Goal: Information Seeking & Learning: Learn about a topic

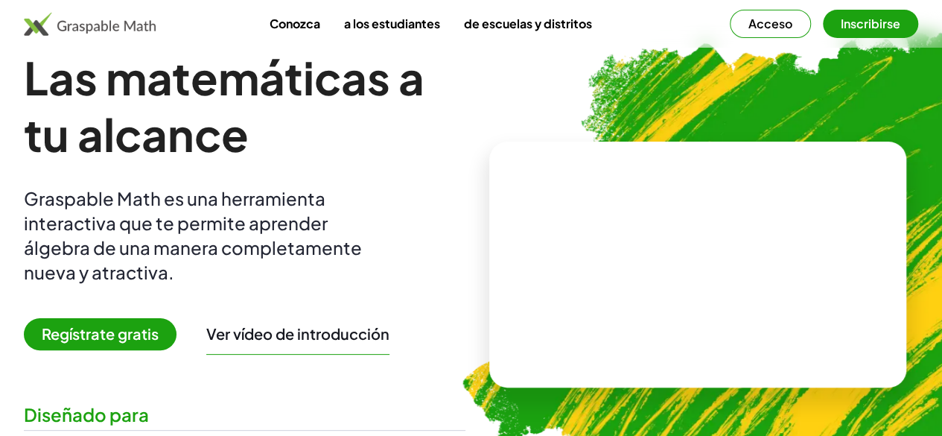
scroll to position [30, 0]
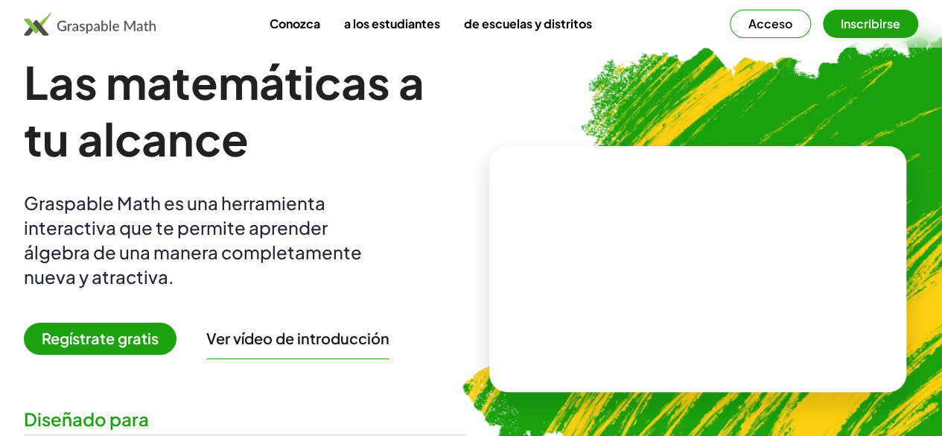
click at [153, 345] on font "Regístrate gratis" at bounding box center [100, 338] width 117 height 19
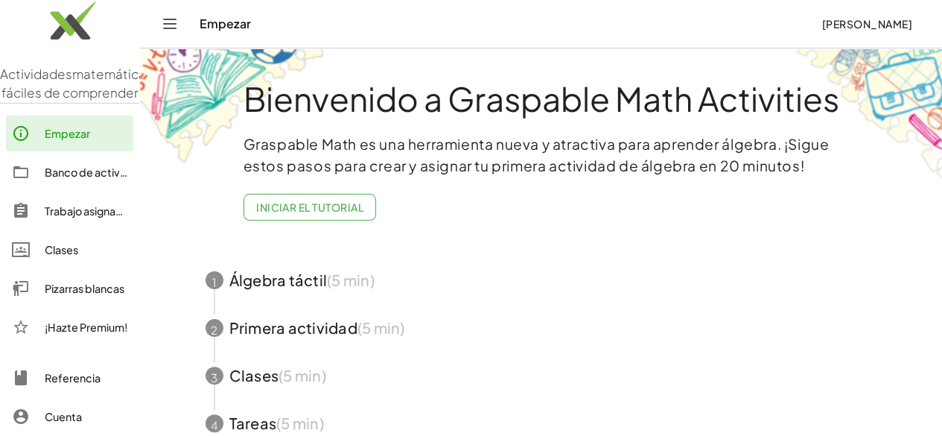
click at [268, 290] on span "button" at bounding box center [542, 280] width 708 height 48
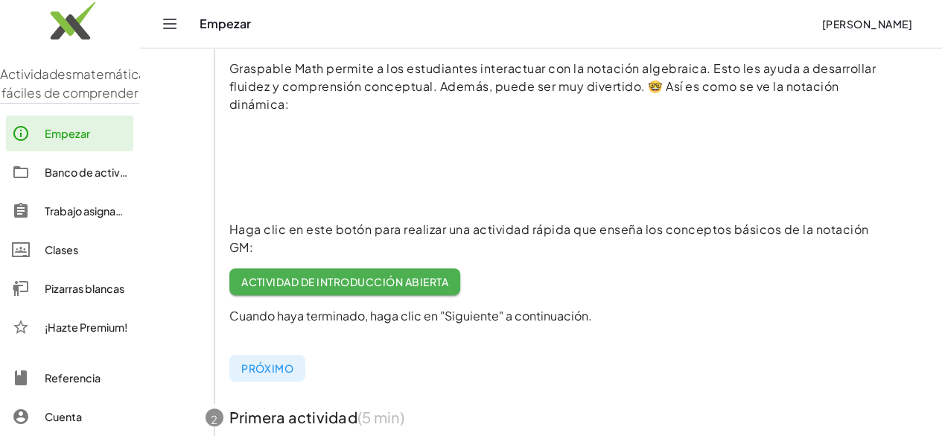
scroll to position [186, 0]
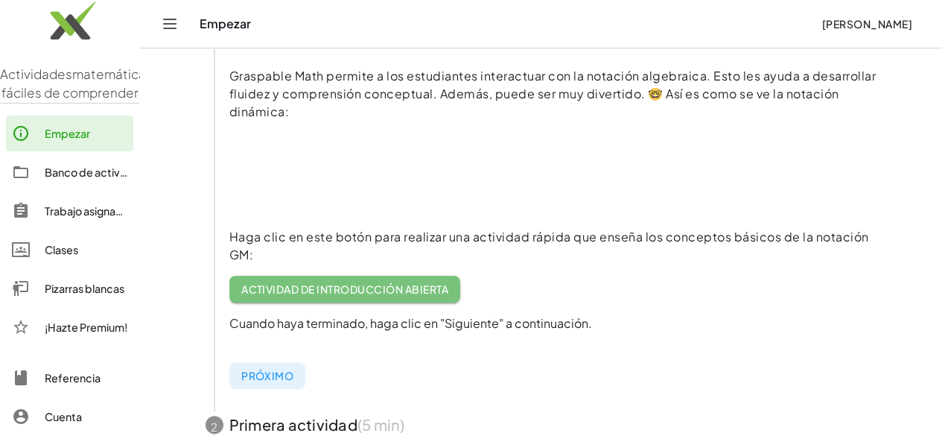
click at [353, 300] on link "Actividad de introducción abierta" at bounding box center [345, 289] width 232 height 27
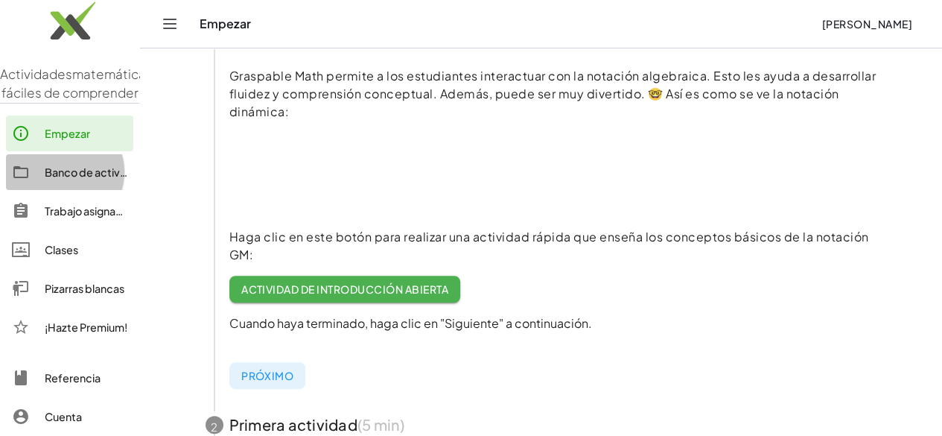
click at [65, 179] on font "Banco de actividades" at bounding box center [100, 171] width 110 height 13
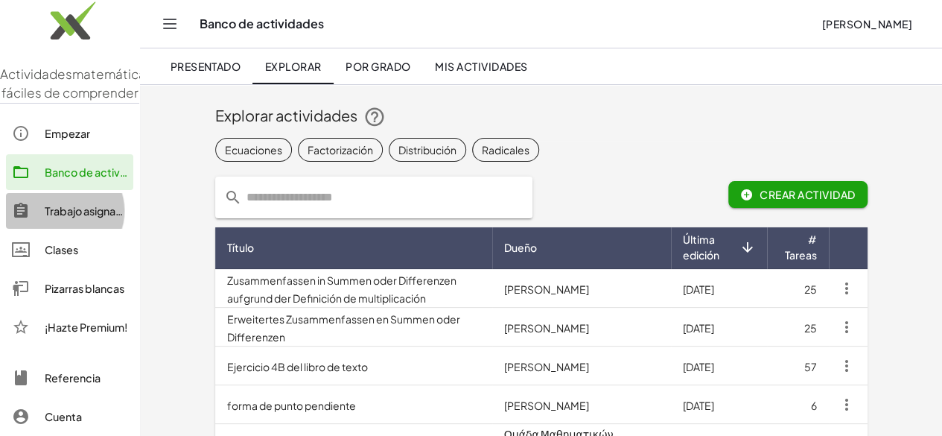
click at [94, 218] on font "Trabajo asignado" at bounding box center [87, 210] width 85 height 13
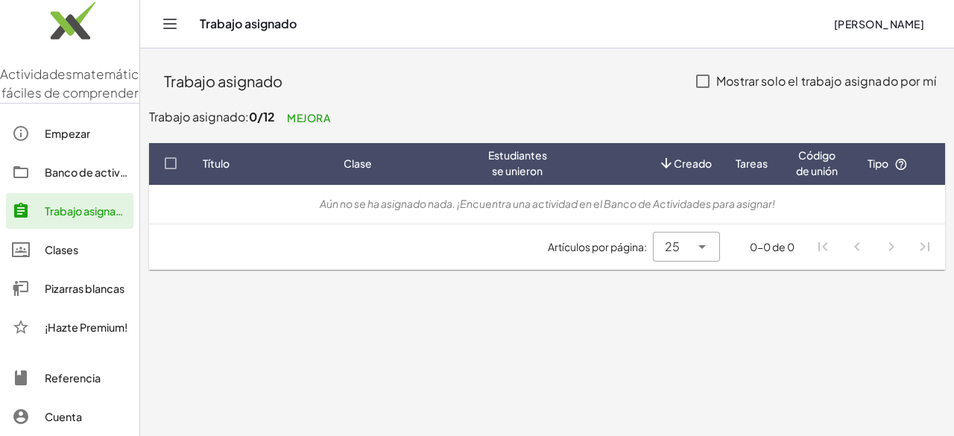
click at [81, 259] on div "Clases" at bounding box center [86, 250] width 83 height 18
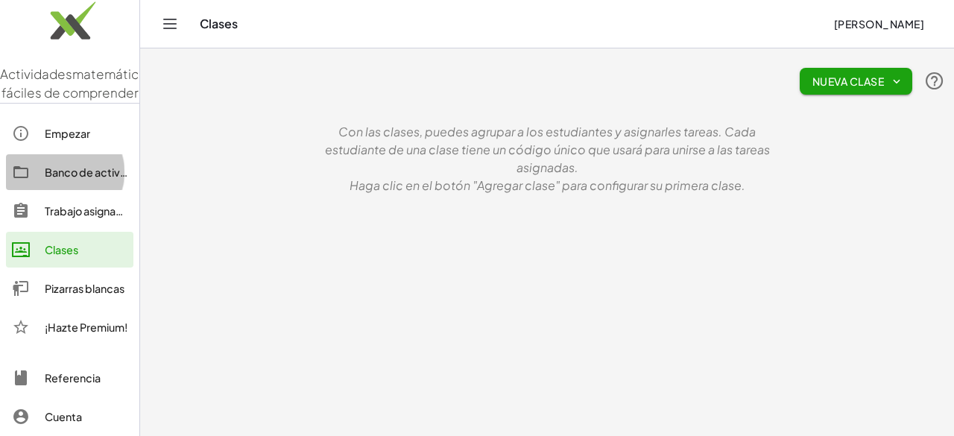
click at [80, 181] on div "Banco de actividades" at bounding box center [86, 172] width 83 height 18
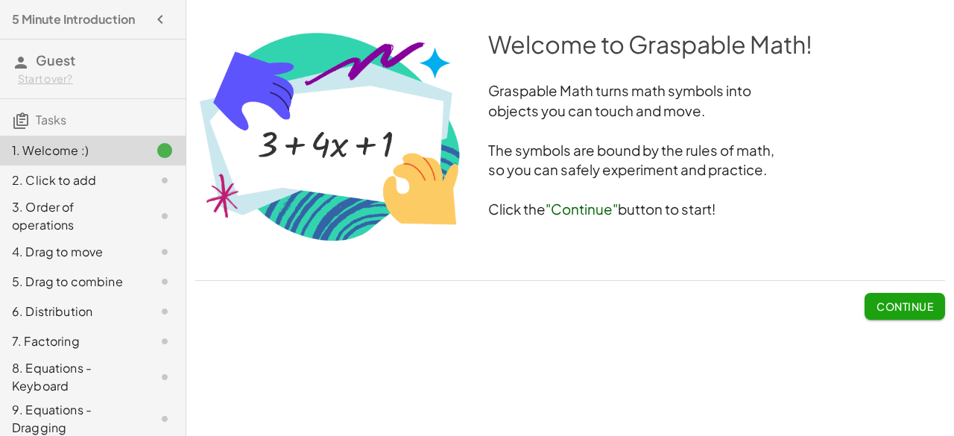
click at [872, 303] on button "Continue" at bounding box center [904, 306] width 80 height 27
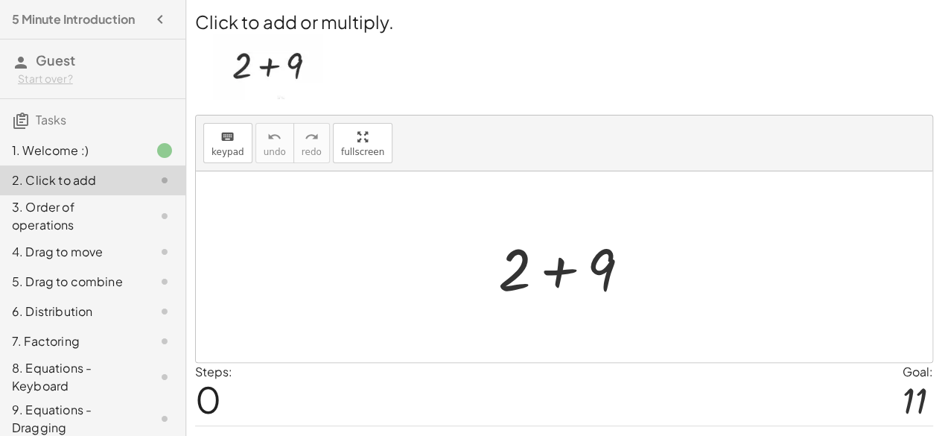
click at [554, 275] on div at bounding box center [570, 267] width 159 height 77
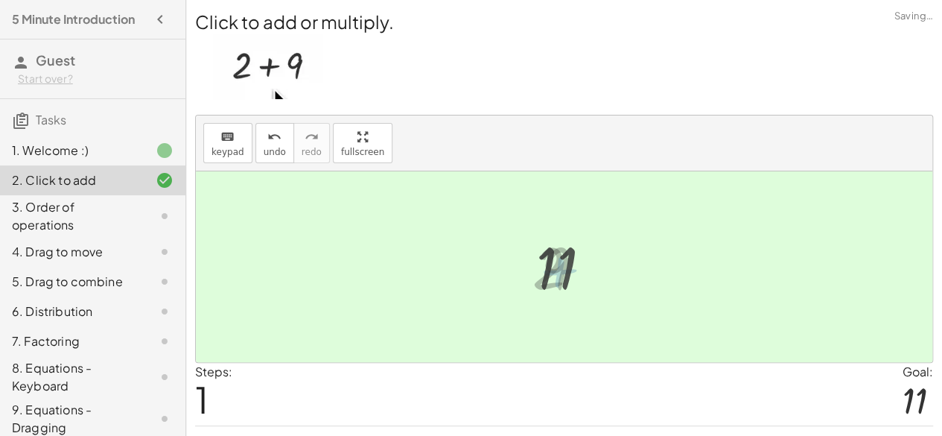
click at [554, 270] on div at bounding box center [570, 267] width 82 height 74
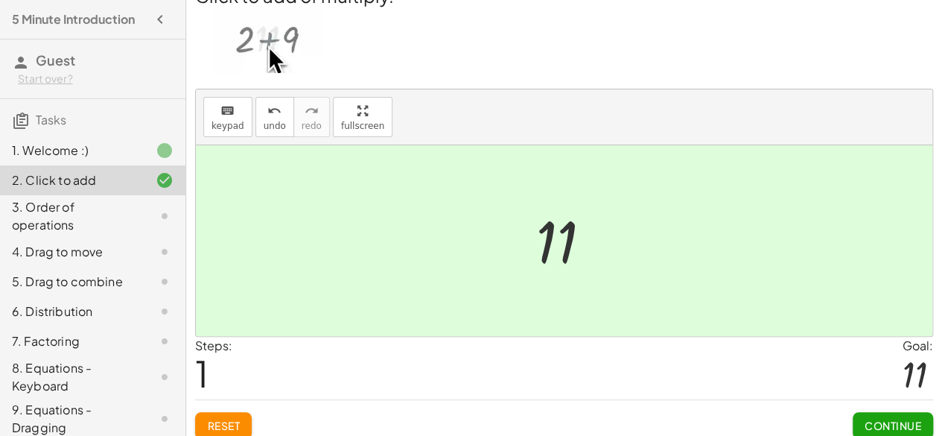
scroll to position [34, 0]
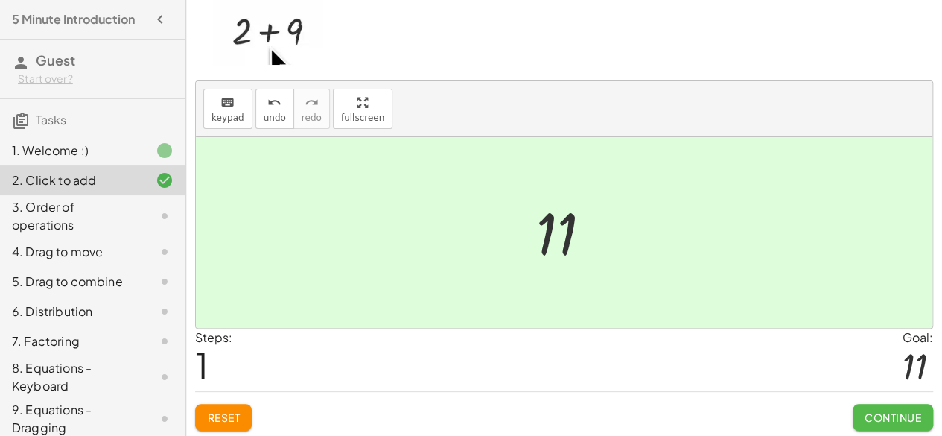
click at [881, 414] on span "Continue" at bounding box center [893, 417] width 57 height 13
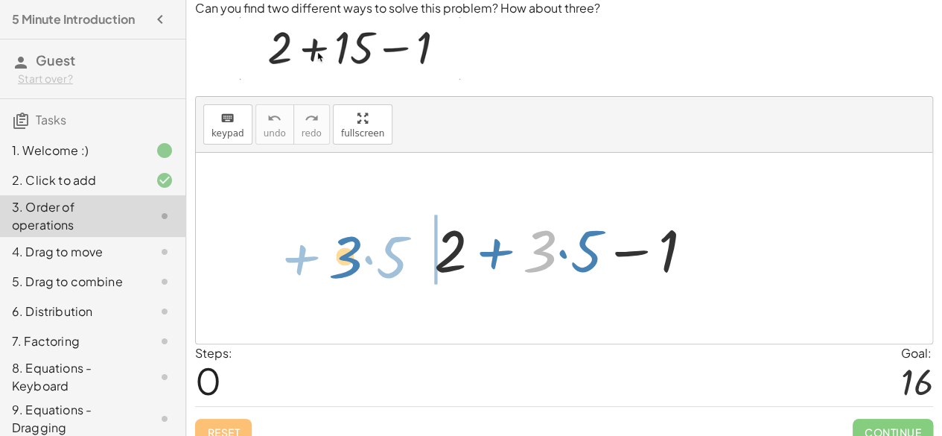
drag, startPoint x: 541, startPoint y: 244, endPoint x: 346, endPoint y: 249, distance: 195.3
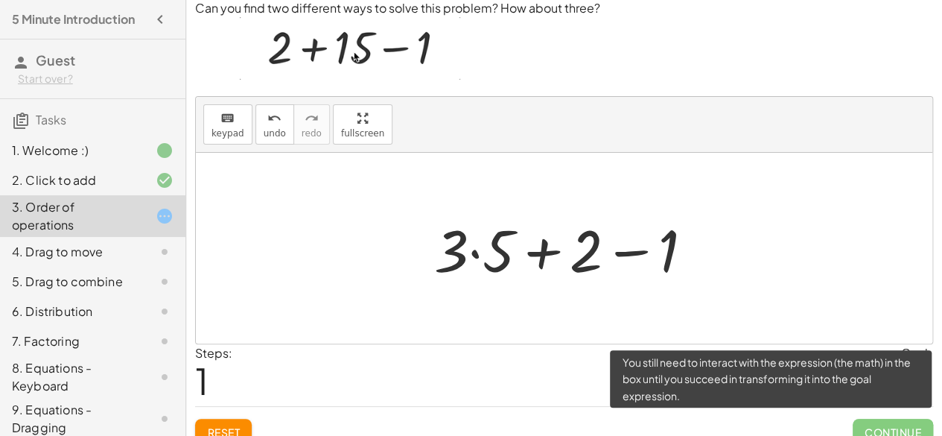
click at [887, 425] on span "Continue" at bounding box center [893, 432] width 80 height 27
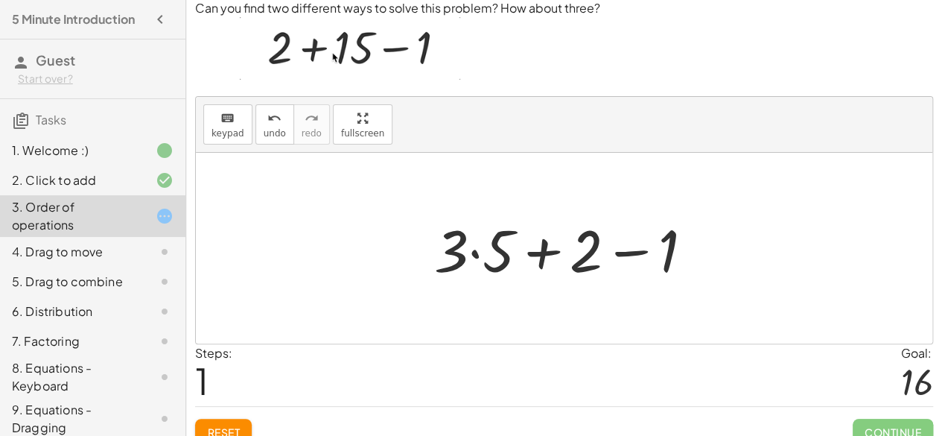
click at [800, 291] on div at bounding box center [564, 248] width 737 height 191
click at [531, 193] on div at bounding box center [564, 248] width 737 height 191
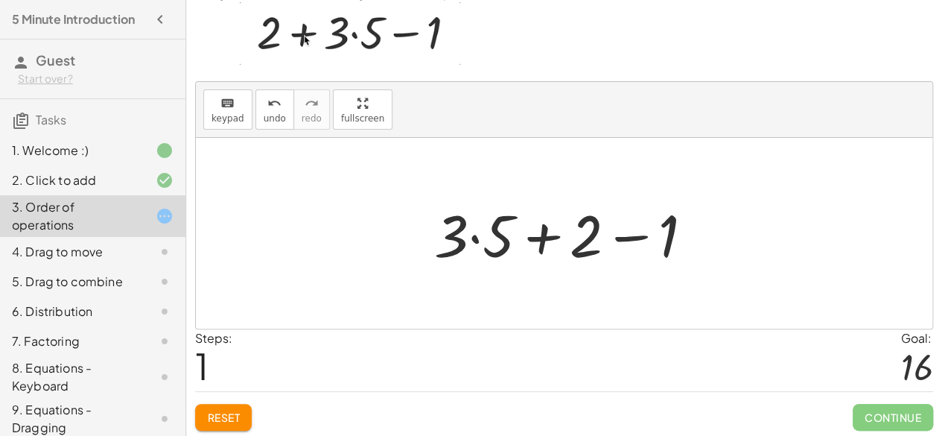
click at [541, 276] on div at bounding box center [564, 233] width 737 height 191
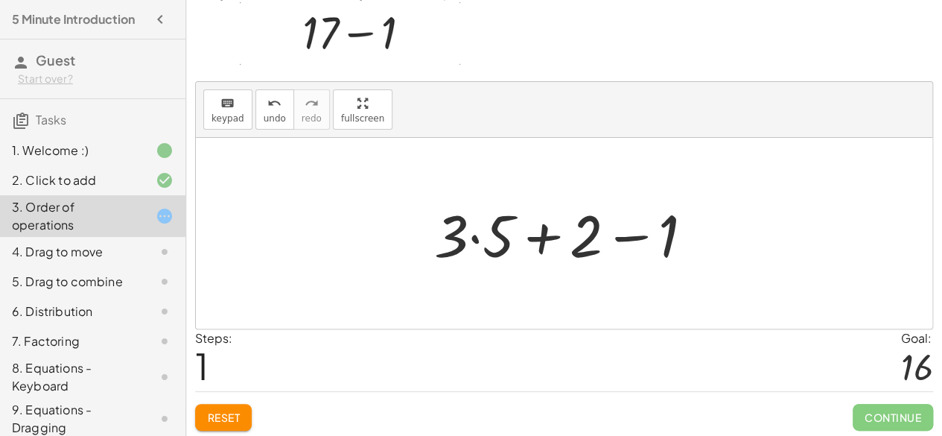
click at [541, 276] on div at bounding box center [564, 233] width 737 height 191
click at [581, 203] on div at bounding box center [570, 233] width 286 height 77
click at [474, 232] on div at bounding box center [570, 233] width 286 height 77
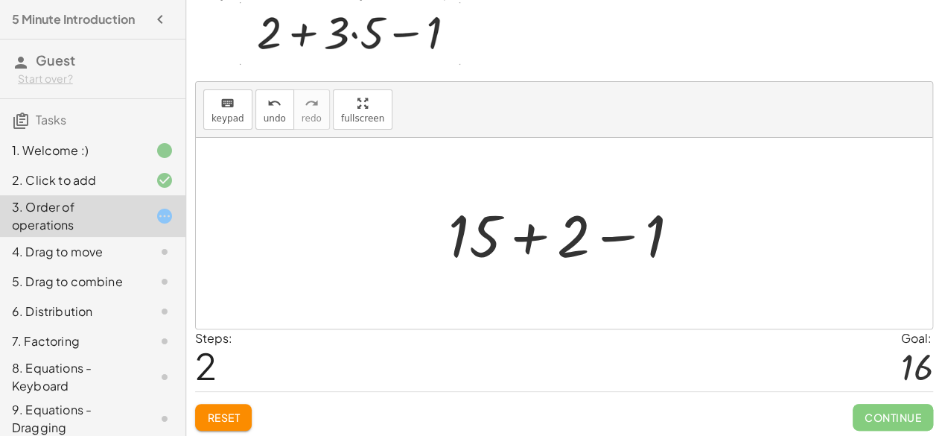
click at [532, 240] on div at bounding box center [570, 233] width 259 height 77
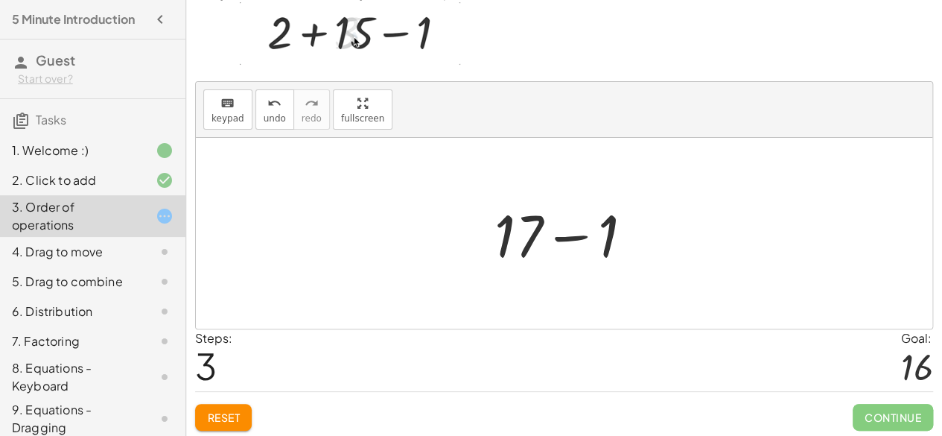
click at [568, 235] on div at bounding box center [569, 233] width 165 height 77
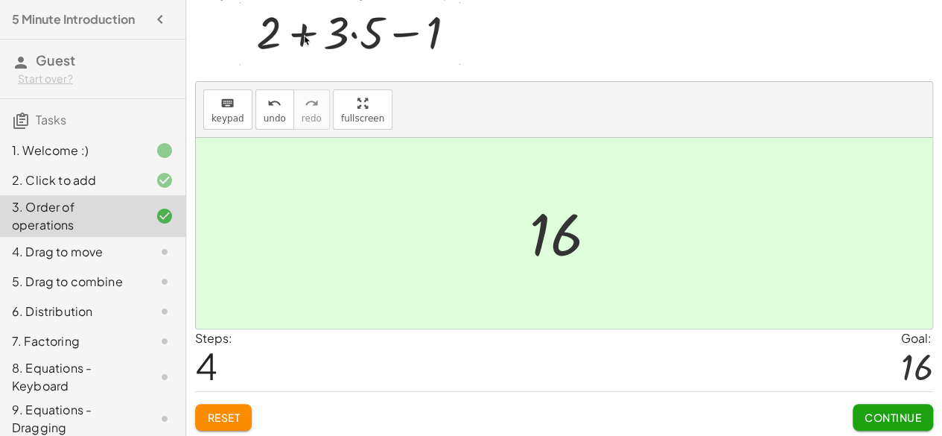
click at [889, 417] on span "Continue" at bounding box center [893, 417] width 57 height 13
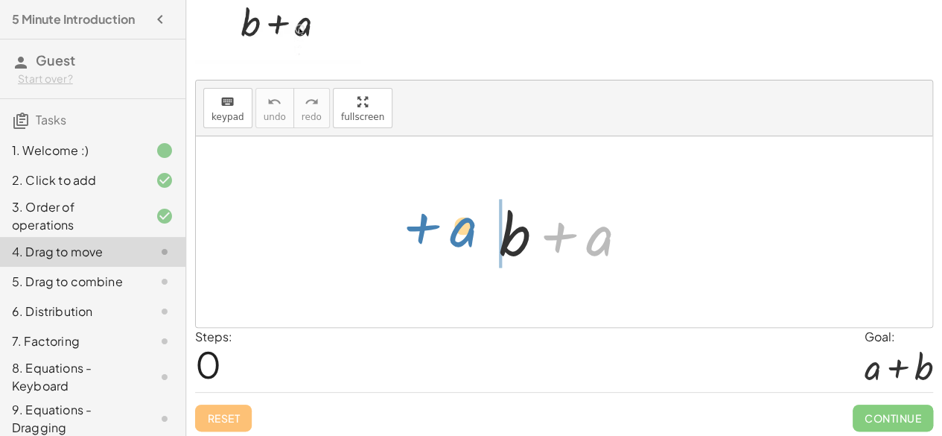
drag, startPoint x: 593, startPoint y: 241, endPoint x: 452, endPoint y: 231, distance: 141.1
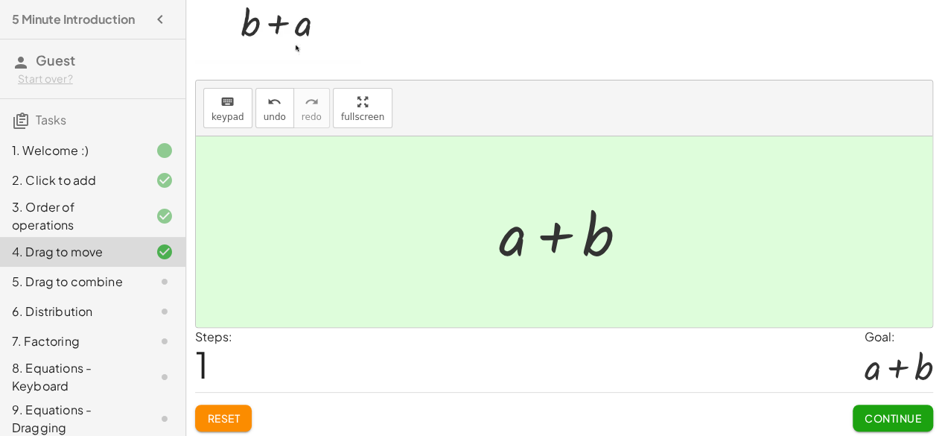
click at [557, 238] on div at bounding box center [570, 232] width 156 height 77
click at [861, 415] on button "Continue" at bounding box center [893, 418] width 80 height 27
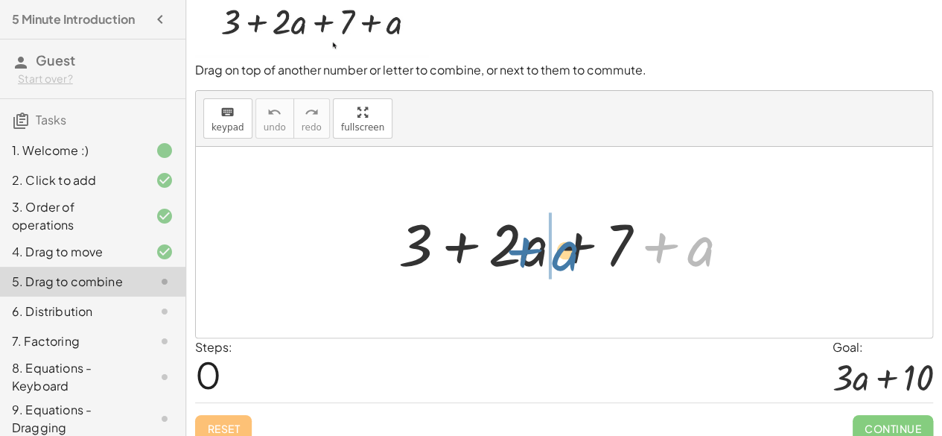
drag, startPoint x: 690, startPoint y: 249, endPoint x: 555, endPoint y: 251, distance: 134.9
click at [555, 251] on div at bounding box center [570, 242] width 358 height 77
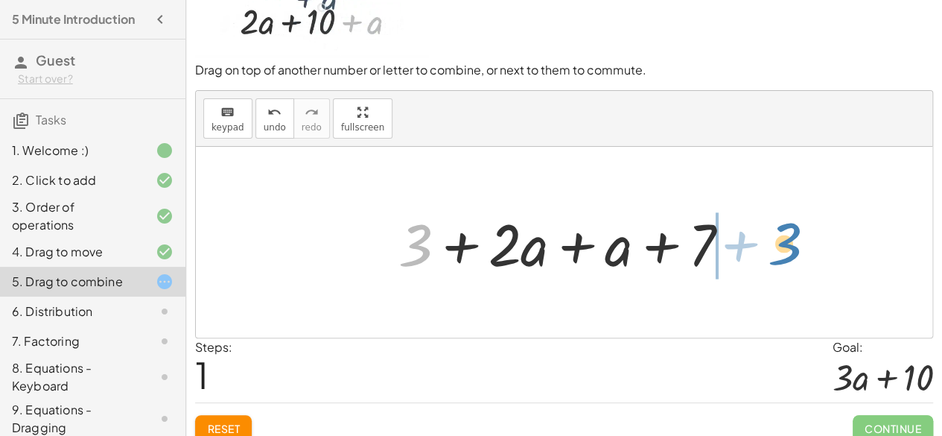
drag, startPoint x: 431, startPoint y: 237, endPoint x: 800, endPoint y: 235, distance: 369.5
click at [800, 235] on div "+ 3 + · 2 · a + 7 + a + 3 + 3 + · 2 · a + 7 + a" at bounding box center [564, 242] width 737 height 191
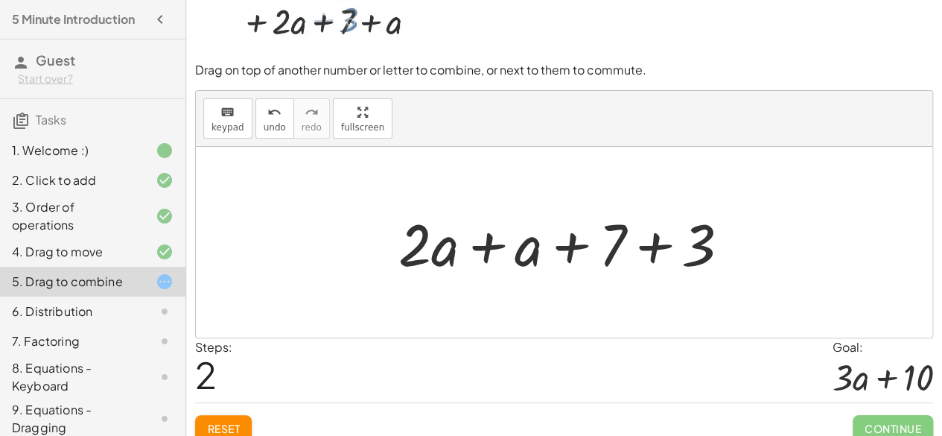
click at [489, 244] on div at bounding box center [570, 242] width 358 height 77
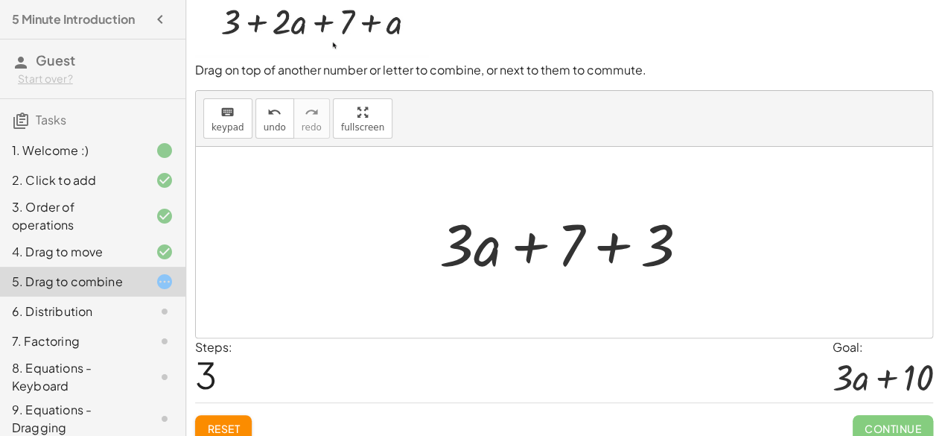
click at [611, 245] on div at bounding box center [570, 242] width 276 height 77
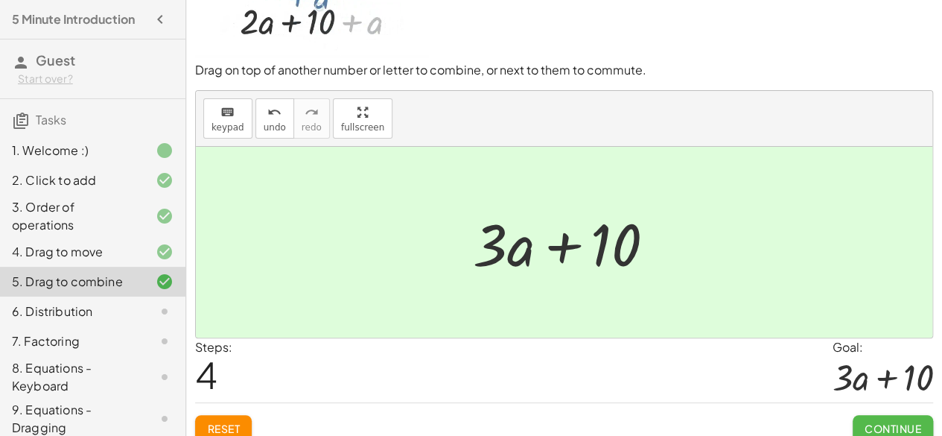
click at [889, 427] on span "Continue" at bounding box center [893, 428] width 57 height 13
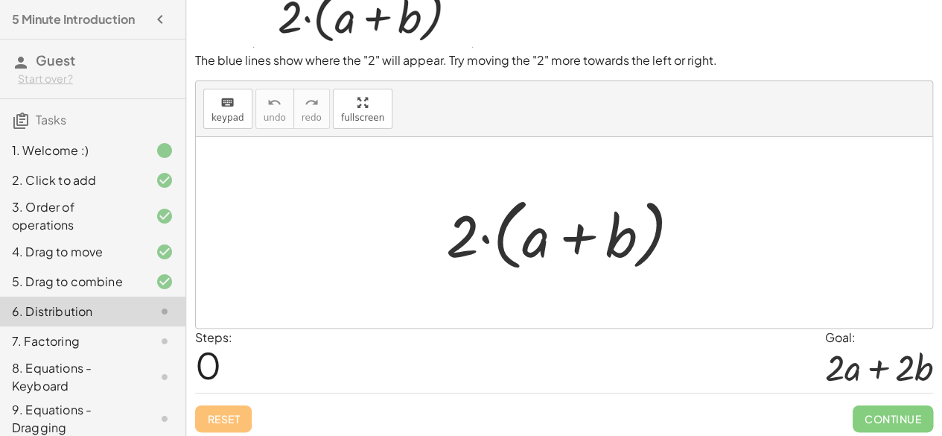
click at [490, 233] on div at bounding box center [570, 233] width 262 height 86
click at [486, 235] on div at bounding box center [570, 233] width 262 height 86
click at [498, 238] on div at bounding box center [570, 233] width 262 height 86
drag, startPoint x: 466, startPoint y: 225, endPoint x: 532, endPoint y: 232, distance: 66.6
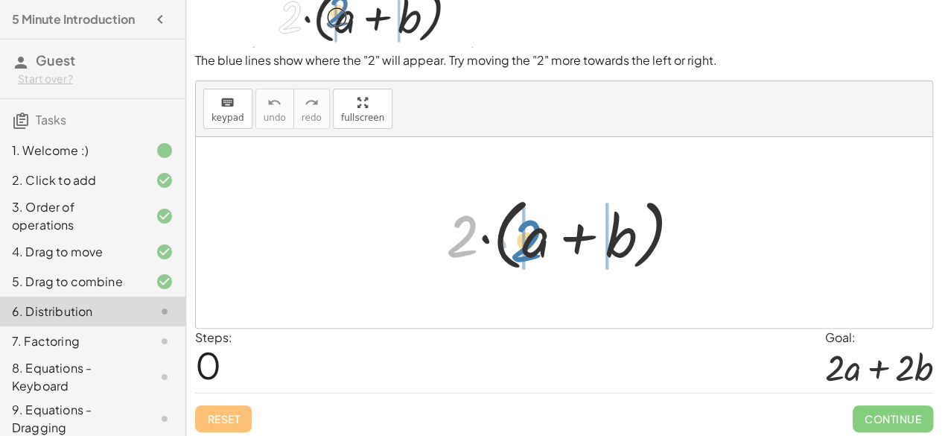
click at [532, 232] on div at bounding box center [570, 233] width 262 height 86
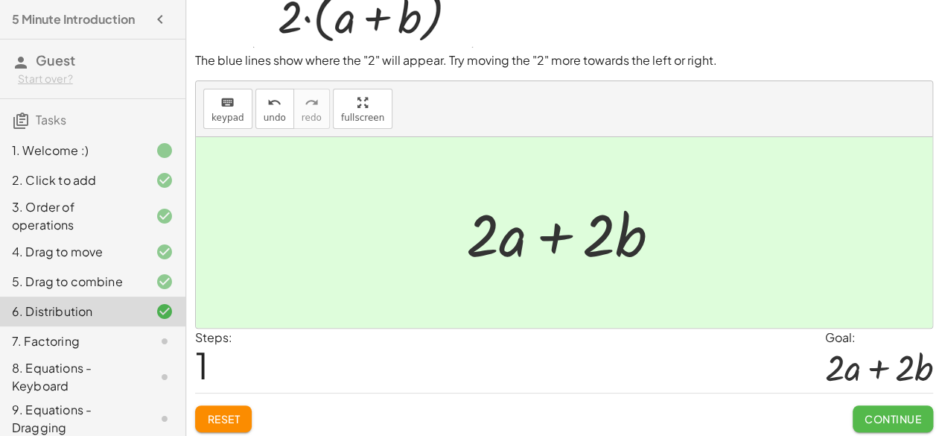
click at [872, 417] on span "Continue" at bounding box center [893, 418] width 57 height 13
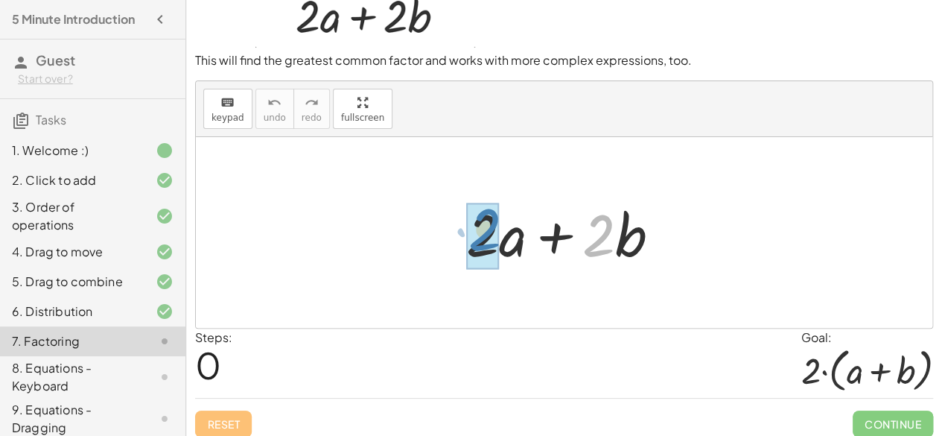
drag, startPoint x: 607, startPoint y: 232, endPoint x: 492, endPoint y: 226, distance: 114.9
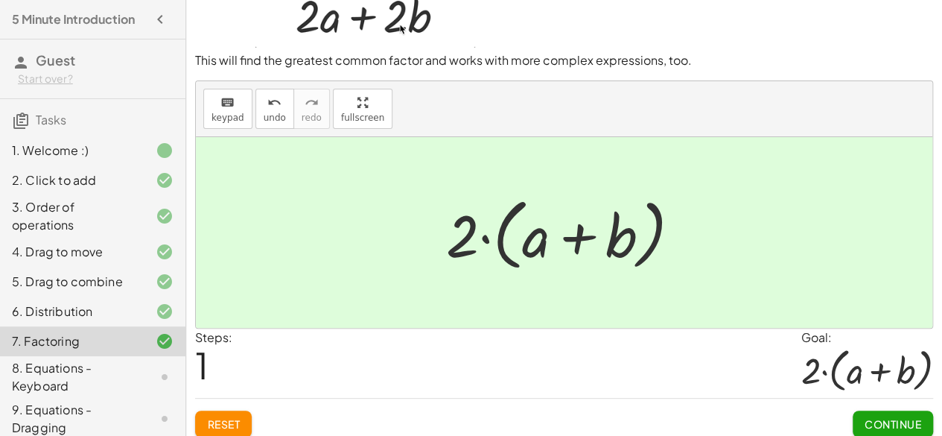
click at [865, 417] on span "Continue" at bounding box center [893, 423] width 57 height 13
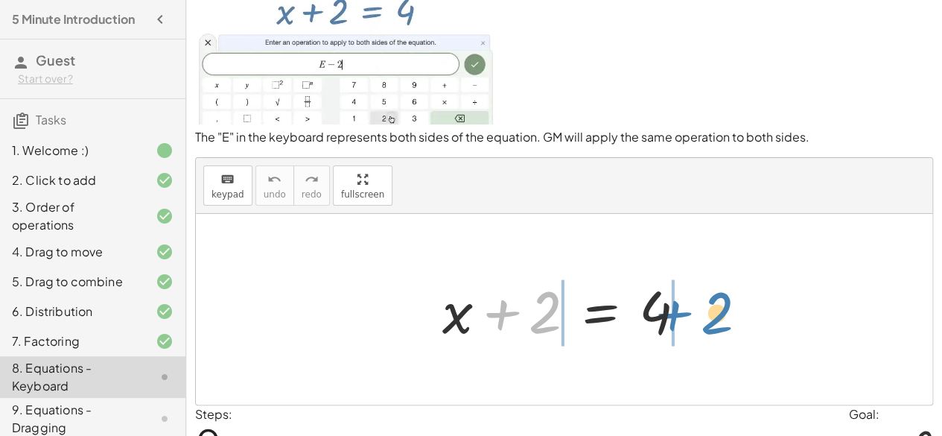
drag, startPoint x: 544, startPoint y: 314, endPoint x: 720, endPoint y: 315, distance: 176.6
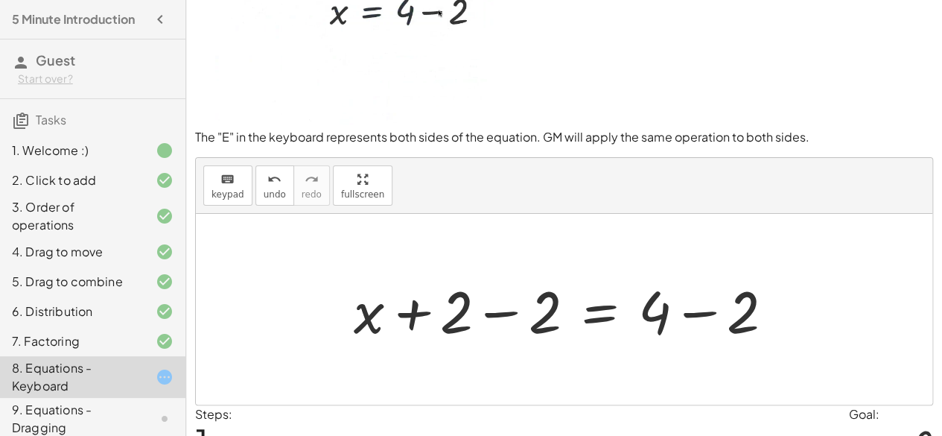
click at [503, 314] on div at bounding box center [569, 309] width 447 height 77
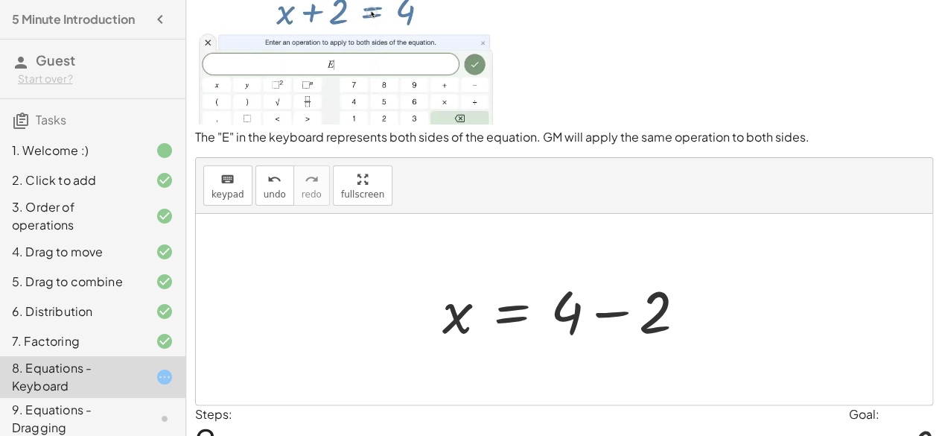
click at [609, 311] on div at bounding box center [570, 309] width 270 height 77
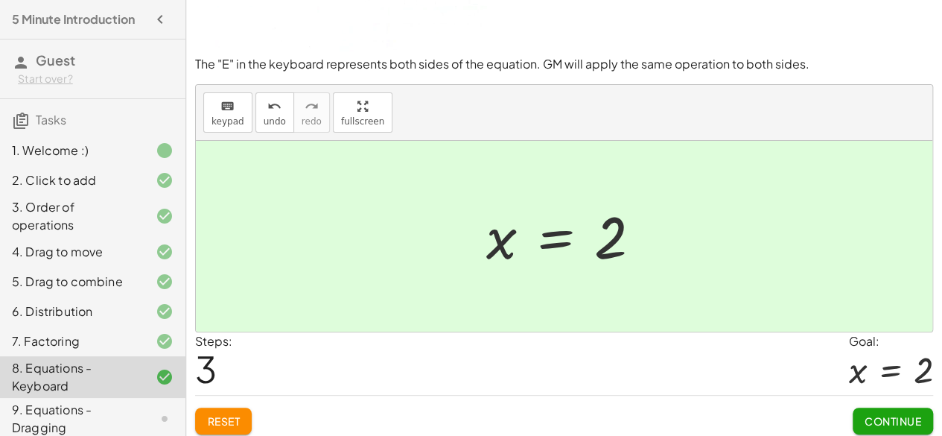
scroll to position [126, 0]
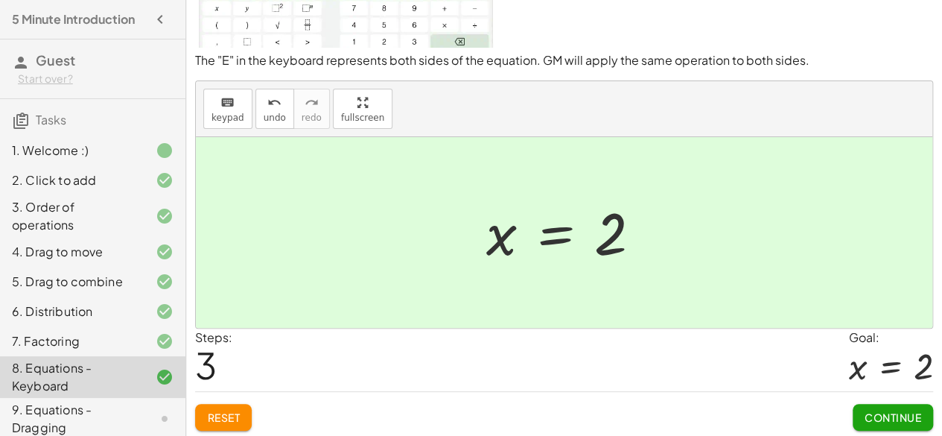
click at [880, 412] on span "Continue" at bounding box center [893, 417] width 57 height 13
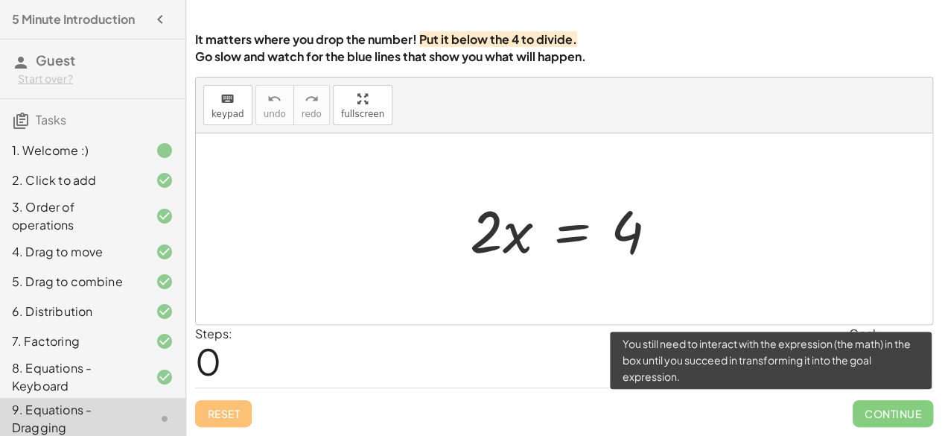
scroll to position [117, 0]
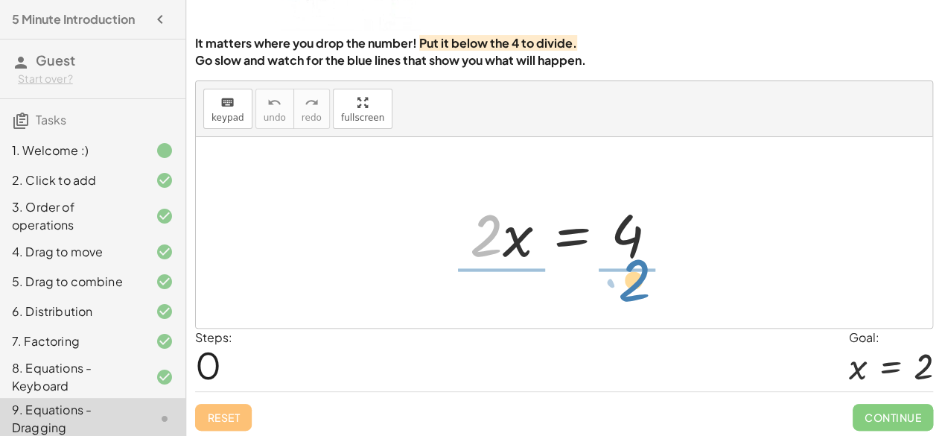
drag, startPoint x: 488, startPoint y: 241, endPoint x: 635, endPoint y: 287, distance: 153.9
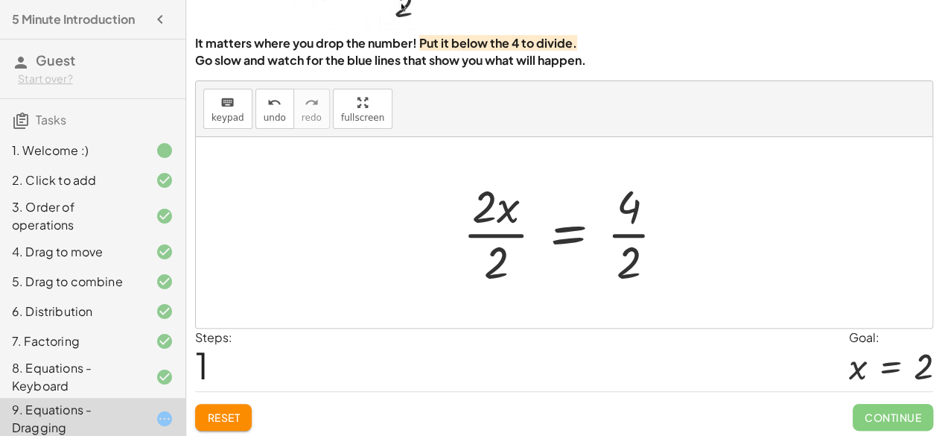
click at [489, 235] on div at bounding box center [569, 232] width 229 height 115
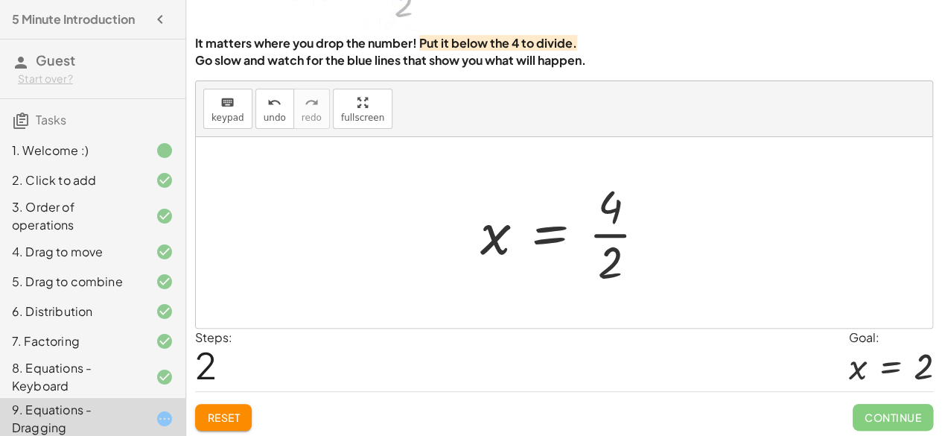
click at [602, 233] on div at bounding box center [569, 232] width 193 height 115
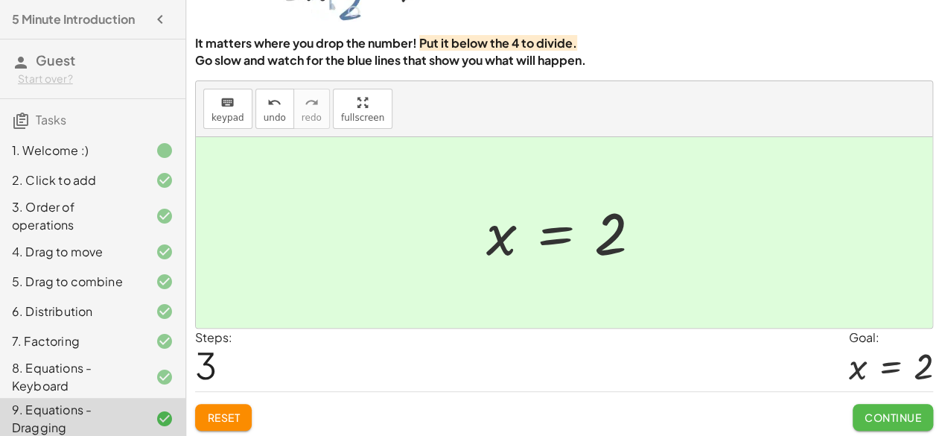
click at [888, 411] on span "Continue" at bounding box center [893, 417] width 57 height 13
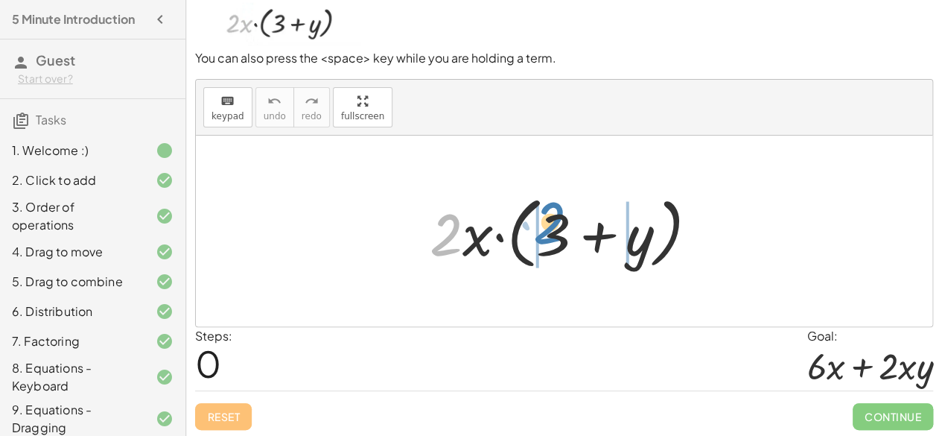
drag, startPoint x: 461, startPoint y: 241, endPoint x: 565, endPoint y: 229, distance: 104.2
click at [565, 229] on div at bounding box center [569, 231] width 295 height 86
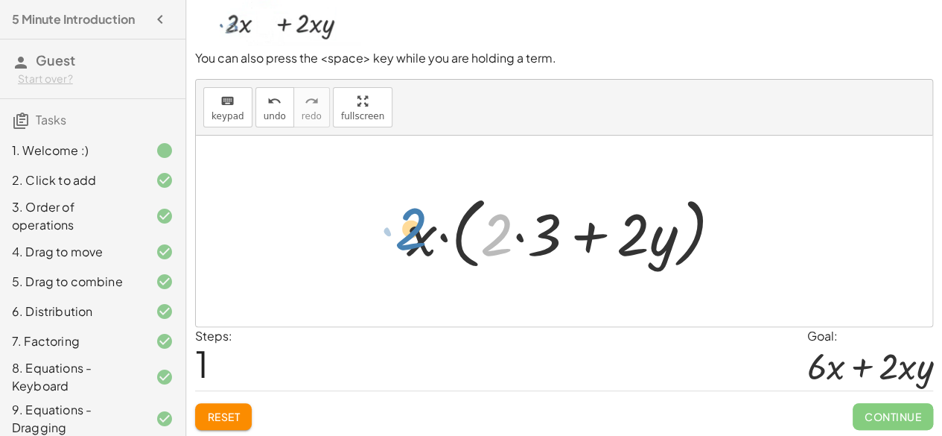
drag, startPoint x: 507, startPoint y: 223, endPoint x: 420, endPoint y: 221, distance: 86.4
click at [420, 221] on div at bounding box center [570, 231] width 342 height 86
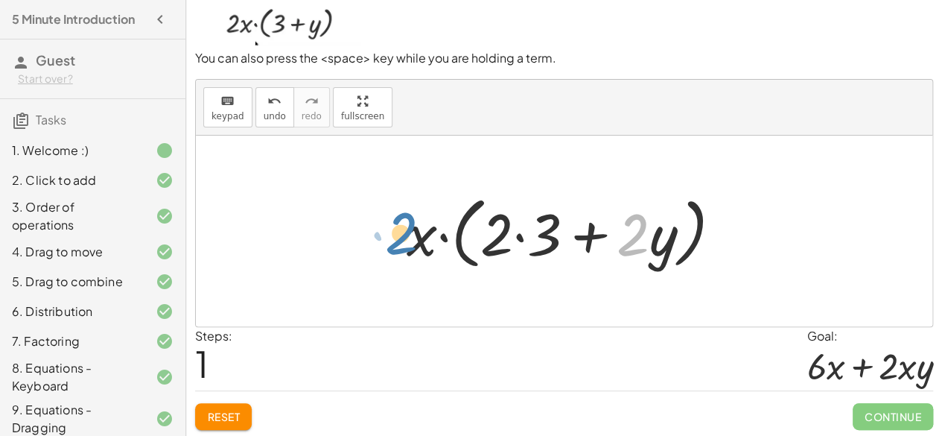
drag, startPoint x: 642, startPoint y: 237, endPoint x: 408, endPoint y: 237, distance: 233.9
click at [408, 237] on div at bounding box center [570, 231] width 342 height 86
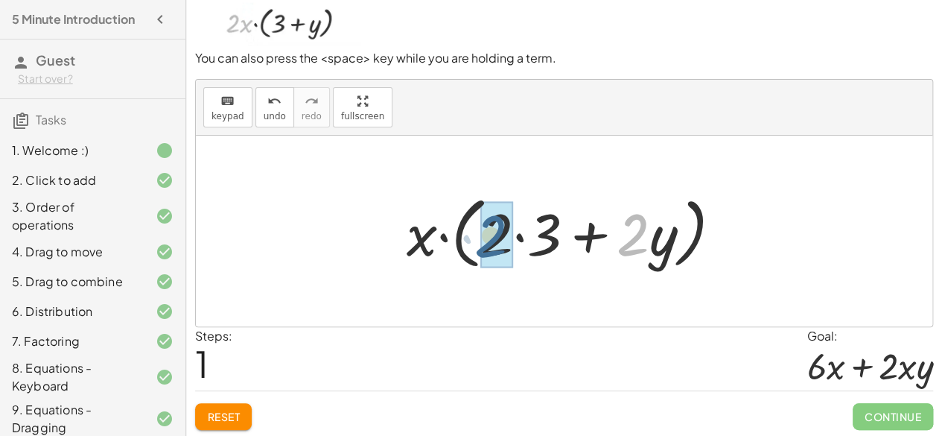
drag, startPoint x: 628, startPoint y: 238, endPoint x: 481, endPoint y: 238, distance: 146.8
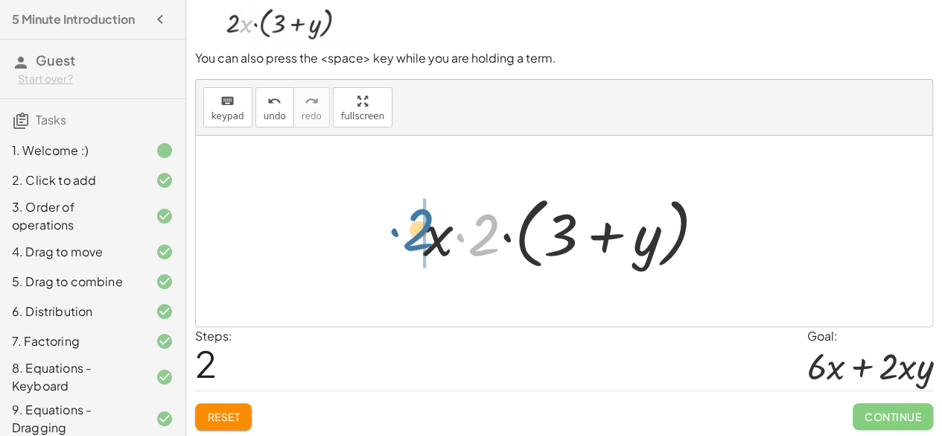
drag, startPoint x: 483, startPoint y: 234, endPoint x: 417, endPoint y: 230, distance: 65.7
click at [417, 230] on div at bounding box center [570, 231] width 309 height 86
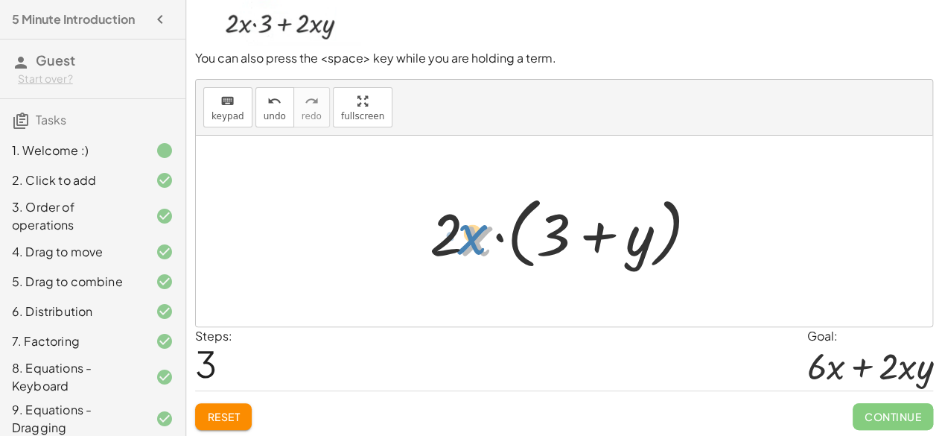
click at [469, 235] on div at bounding box center [569, 231] width 295 height 86
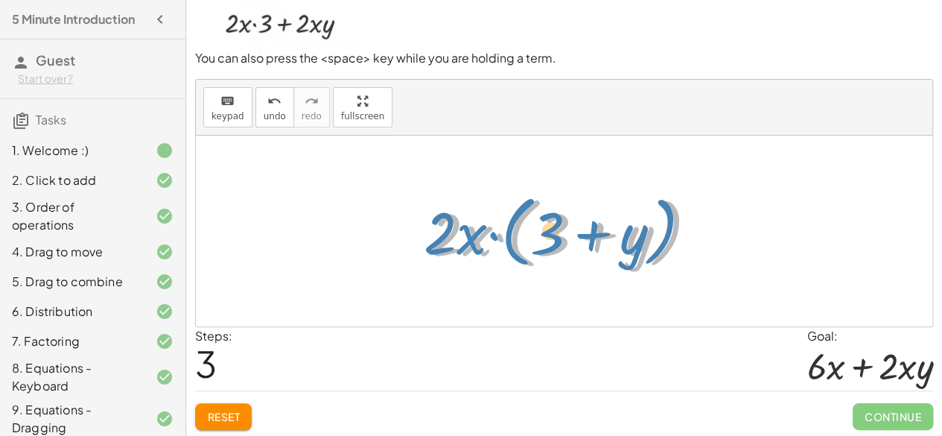
click at [466, 236] on div at bounding box center [569, 231] width 295 height 86
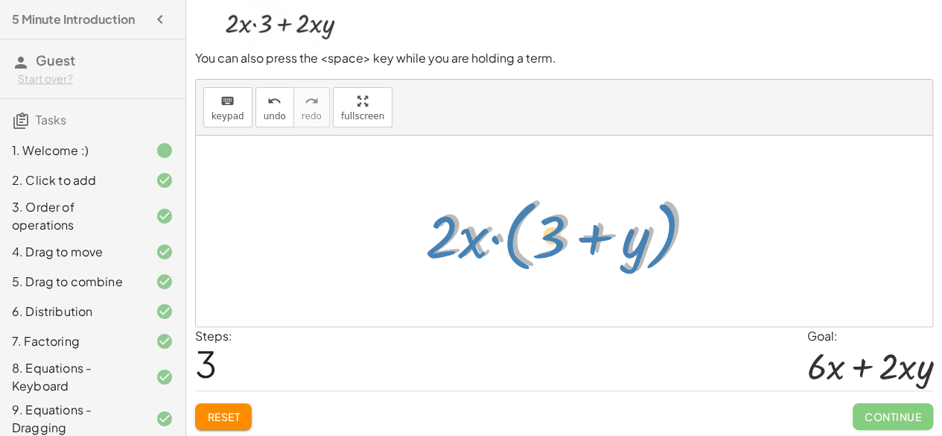
click at [450, 232] on div at bounding box center [569, 231] width 295 height 86
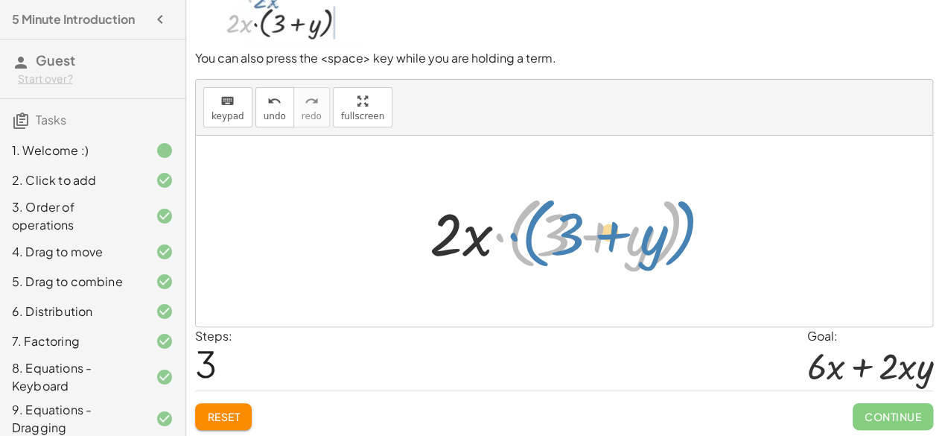
drag, startPoint x: 493, startPoint y: 248, endPoint x: 506, endPoint y: 248, distance: 12.7
click at [506, 248] on div at bounding box center [569, 231] width 295 height 86
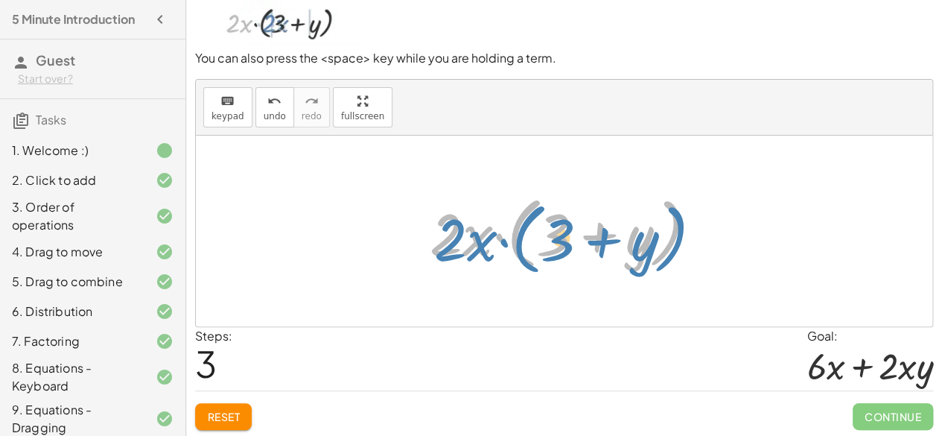
drag, startPoint x: 463, startPoint y: 235, endPoint x: 466, endPoint y: 247, distance: 12.3
click at [466, 247] on div at bounding box center [569, 231] width 295 height 86
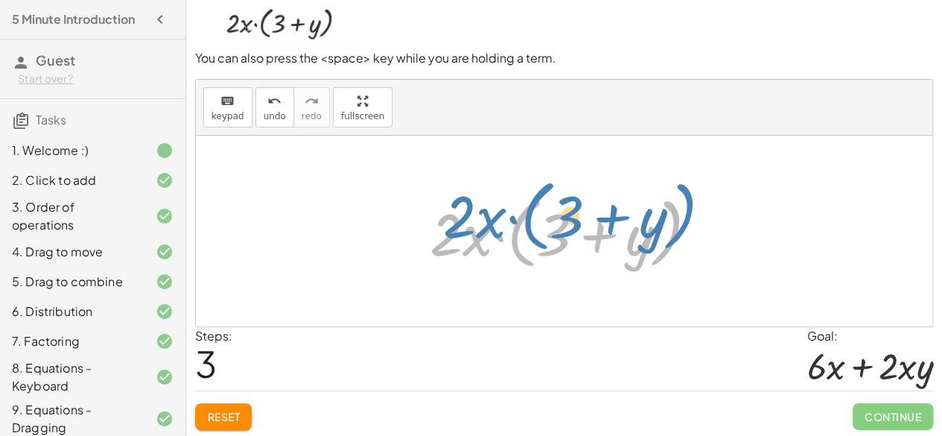
drag, startPoint x: 451, startPoint y: 235, endPoint x: 463, endPoint y: 219, distance: 20.3
click at [463, 219] on div at bounding box center [569, 231] width 295 height 86
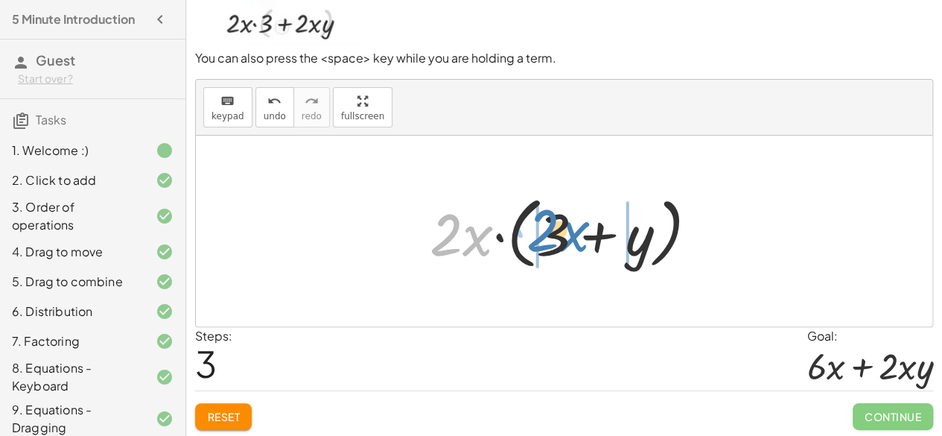
drag, startPoint x: 475, startPoint y: 235, endPoint x: 571, endPoint y: 230, distance: 97.0
click at [571, 230] on div at bounding box center [569, 231] width 295 height 86
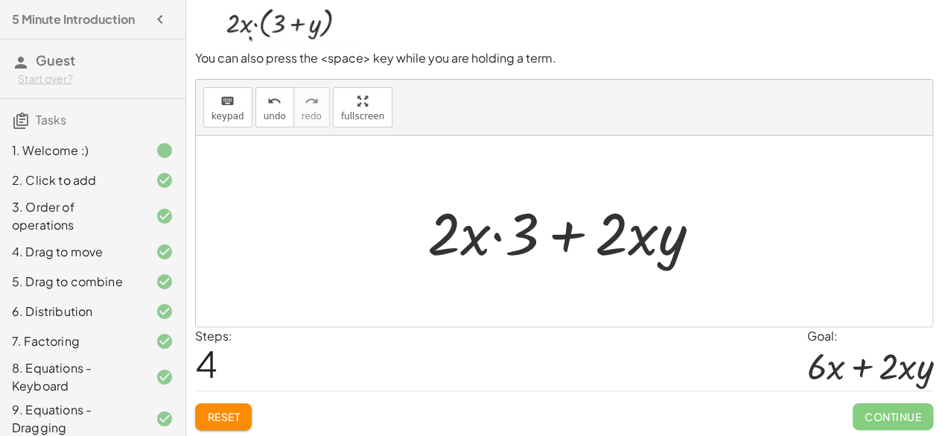
click at [498, 237] on div at bounding box center [570, 231] width 300 height 77
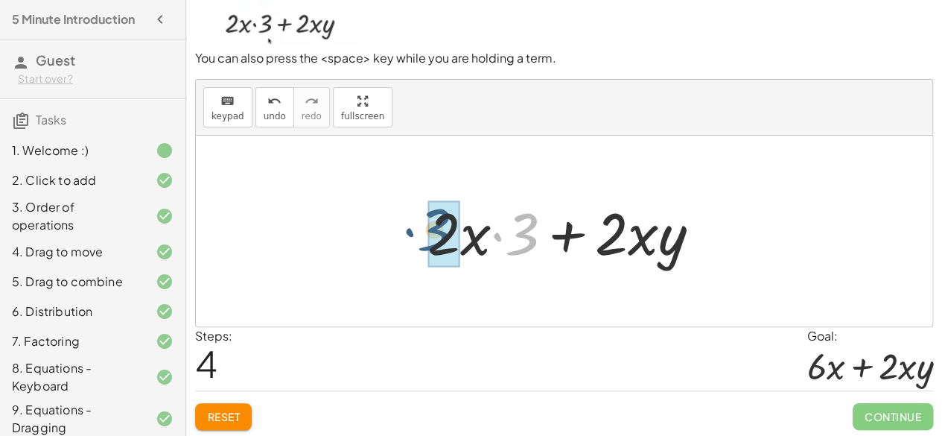
drag, startPoint x: 525, startPoint y: 232, endPoint x: 437, endPoint y: 229, distance: 88.7
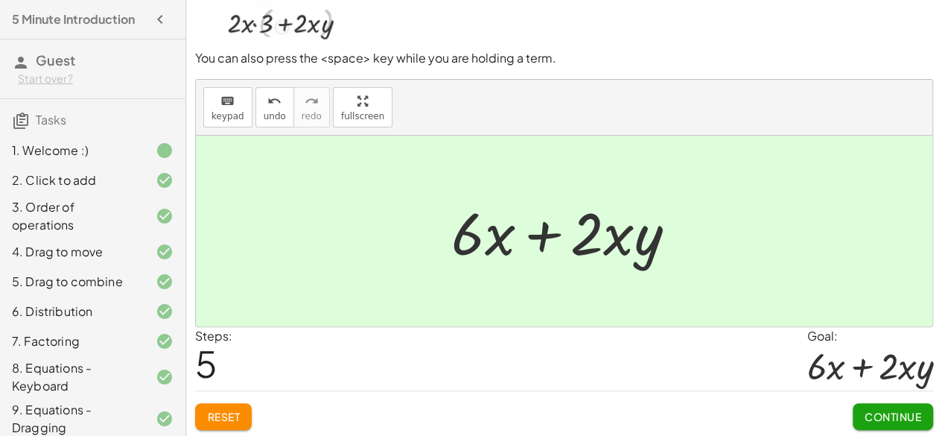
click at [875, 414] on span "Continue" at bounding box center [893, 416] width 57 height 13
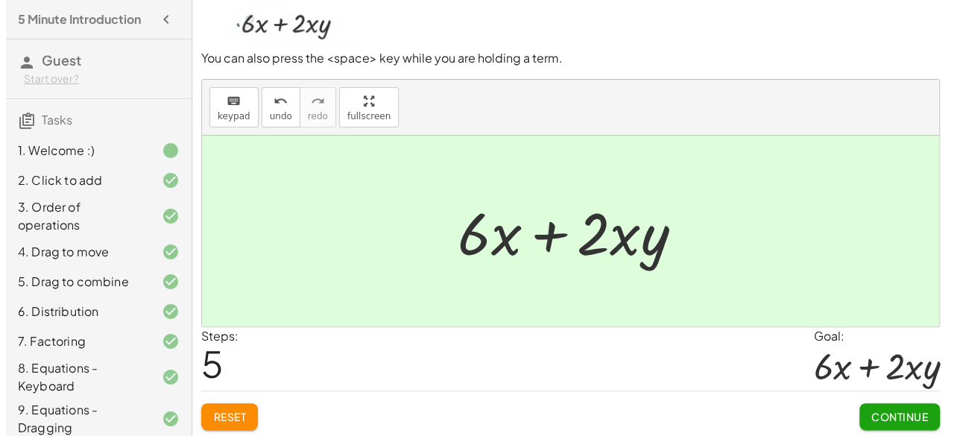
scroll to position [0, 0]
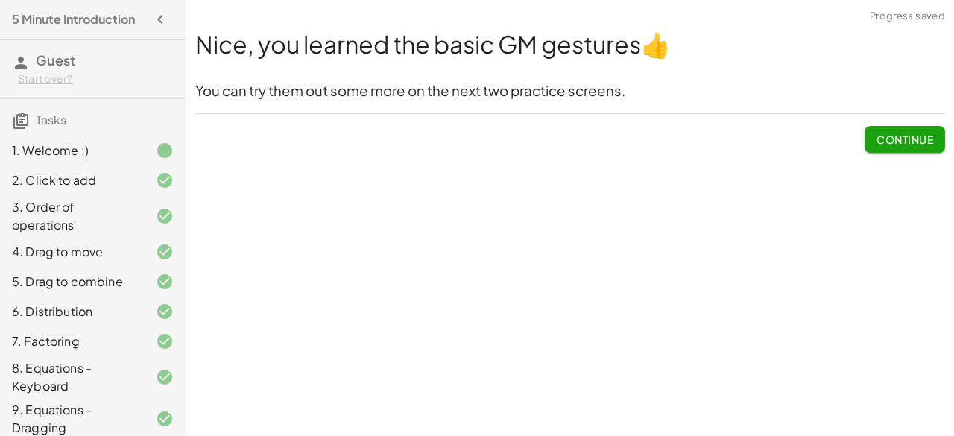
click at [897, 133] on span "Continue" at bounding box center [904, 139] width 57 height 13
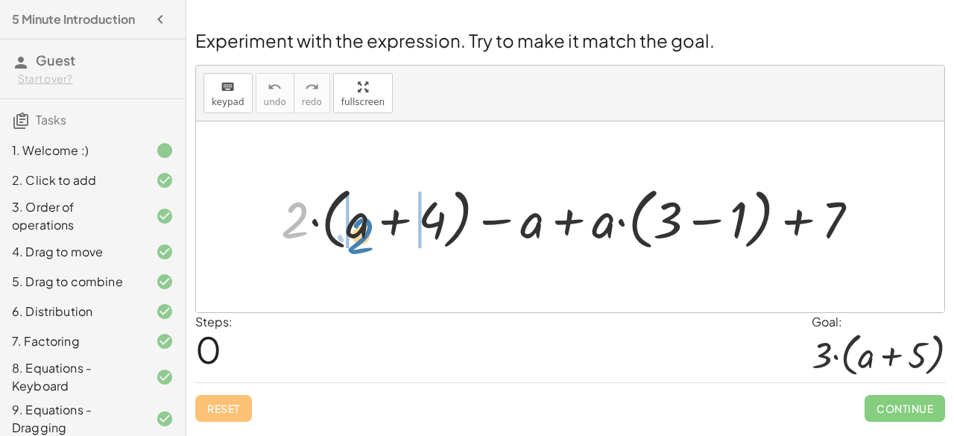
drag, startPoint x: 300, startPoint y: 212, endPoint x: 364, endPoint y: 226, distance: 65.5
click at [364, 226] on div at bounding box center [575, 217] width 605 height 75
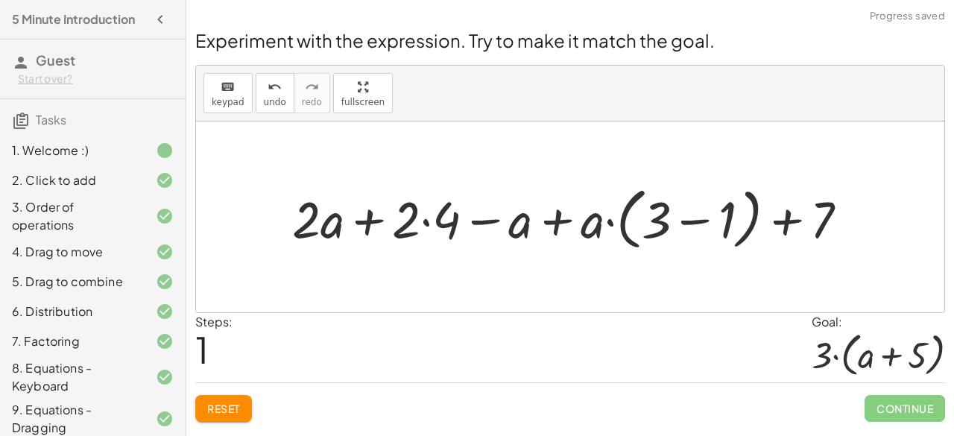
click at [428, 217] on div at bounding box center [576, 217] width 582 height 75
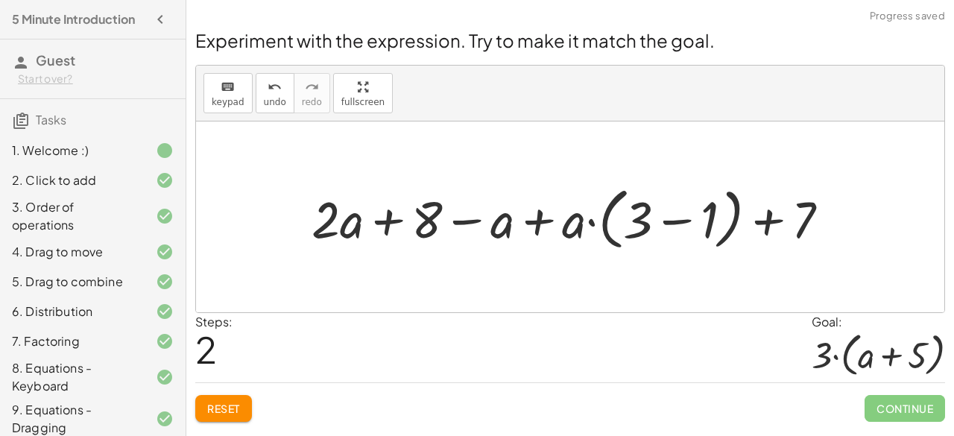
click at [533, 224] on div at bounding box center [576, 217] width 545 height 75
click at [565, 227] on div at bounding box center [576, 217] width 545 height 75
drag, startPoint x: 505, startPoint y: 223, endPoint x: 402, endPoint y: 220, distance: 103.6
click at [402, 220] on div at bounding box center [576, 217] width 545 height 75
click at [377, 221] on div at bounding box center [576, 217] width 545 height 75
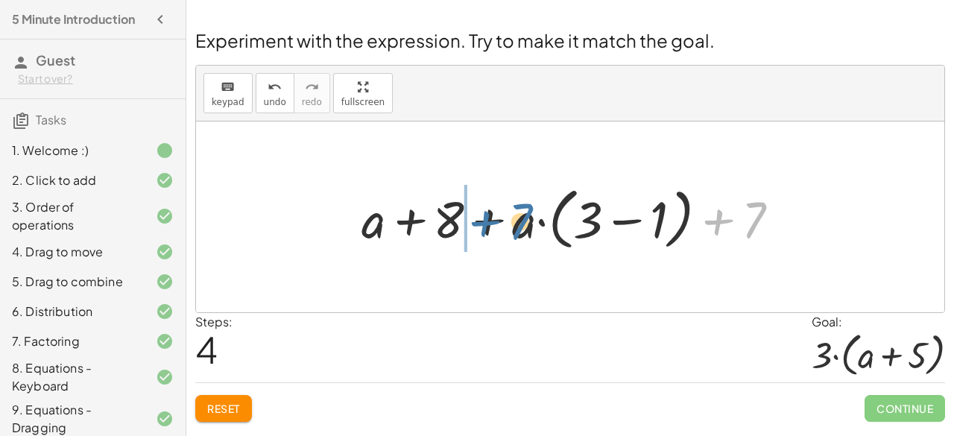
drag, startPoint x: 758, startPoint y: 207, endPoint x: 522, endPoint y: 209, distance: 236.9
click at [522, 209] on div at bounding box center [576, 217] width 445 height 75
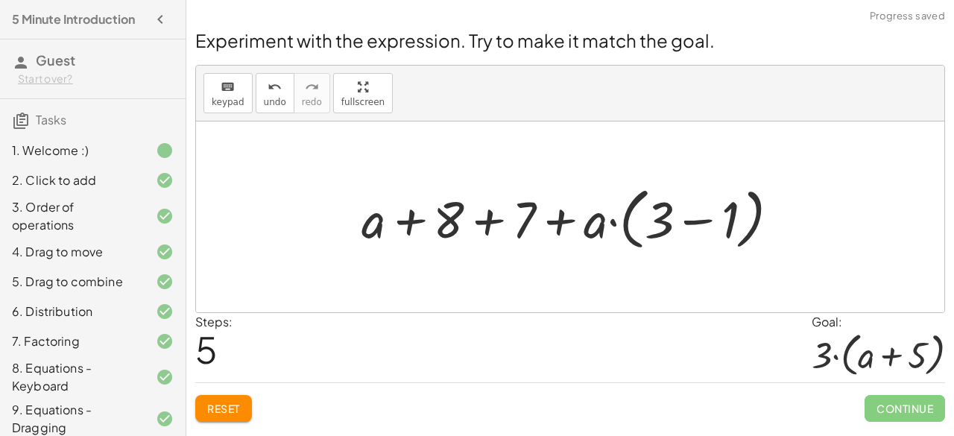
click at [493, 218] on div at bounding box center [576, 217] width 445 height 75
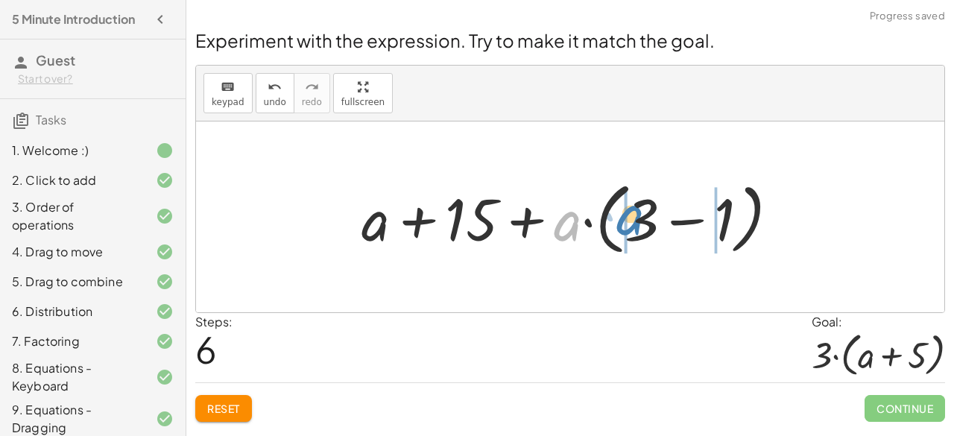
drag, startPoint x: 568, startPoint y: 221, endPoint x: 632, endPoint y: 215, distance: 63.6
click at [632, 215] on div at bounding box center [576, 217] width 444 height 86
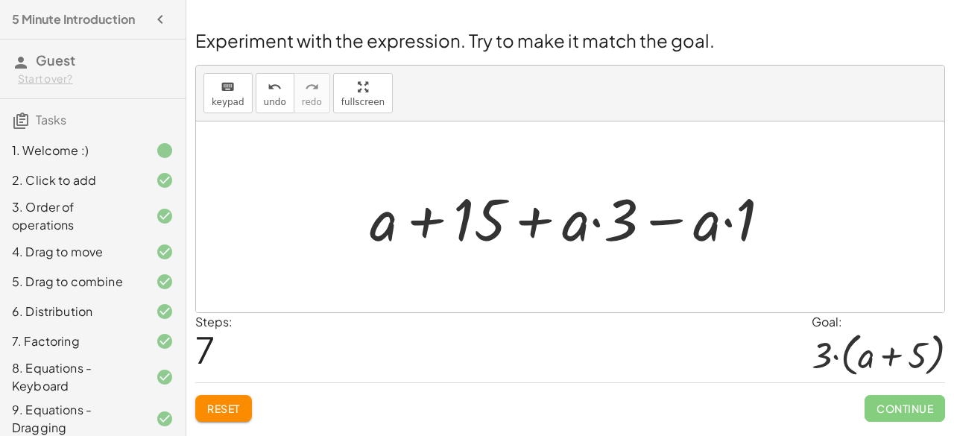
click at [670, 221] on div at bounding box center [576, 217] width 428 height 77
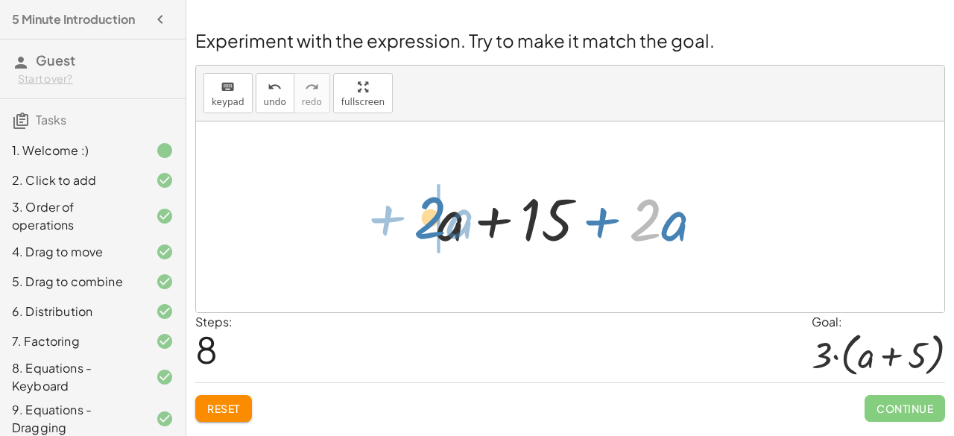
drag, startPoint x: 644, startPoint y: 218, endPoint x: 428, endPoint y: 217, distance: 216.1
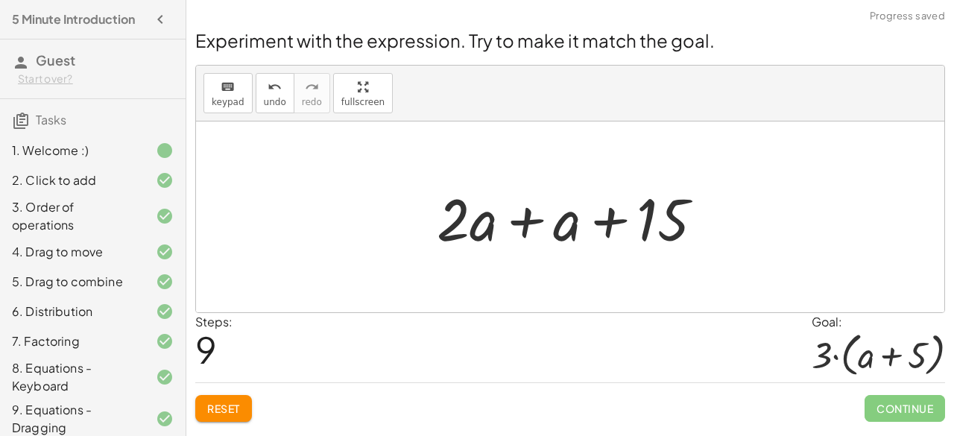
click at [526, 225] on div at bounding box center [576, 217] width 294 height 77
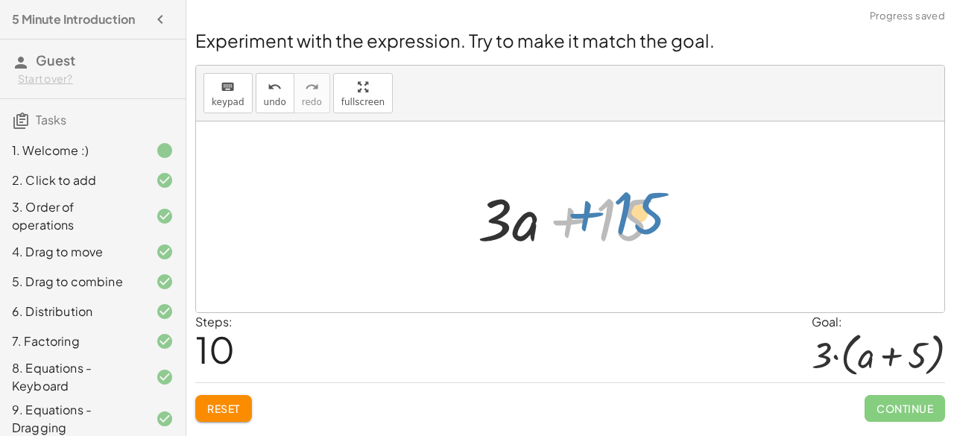
drag, startPoint x: 608, startPoint y: 214, endPoint x: 626, endPoint y: 209, distance: 18.4
click at [626, 209] on div at bounding box center [576, 217] width 212 height 77
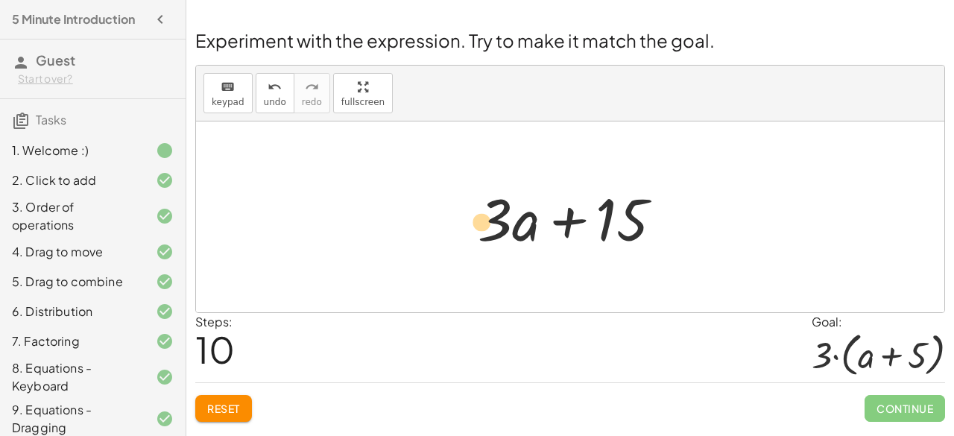
drag, startPoint x: 508, startPoint y: 209, endPoint x: 498, endPoint y: 213, distance: 11.1
click at [498, 213] on div at bounding box center [576, 217] width 212 height 77
click at [630, 214] on div at bounding box center [576, 217] width 212 height 77
click at [618, 218] on div at bounding box center [576, 217] width 212 height 77
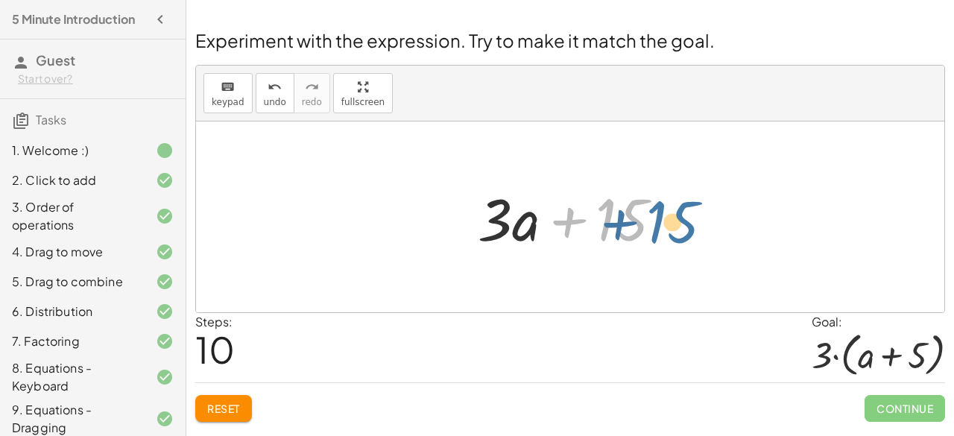
drag, startPoint x: 606, startPoint y: 223, endPoint x: 657, endPoint y: 222, distance: 50.7
click at [657, 222] on div at bounding box center [576, 217] width 212 height 77
click at [567, 222] on div at bounding box center [576, 217] width 212 height 77
drag, startPoint x: 621, startPoint y: 218, endPoint x: 659, endPoint y: 218, distance: 37.3
click at [659, 218] on div at bounding box center [576, 217] width 212 height 77
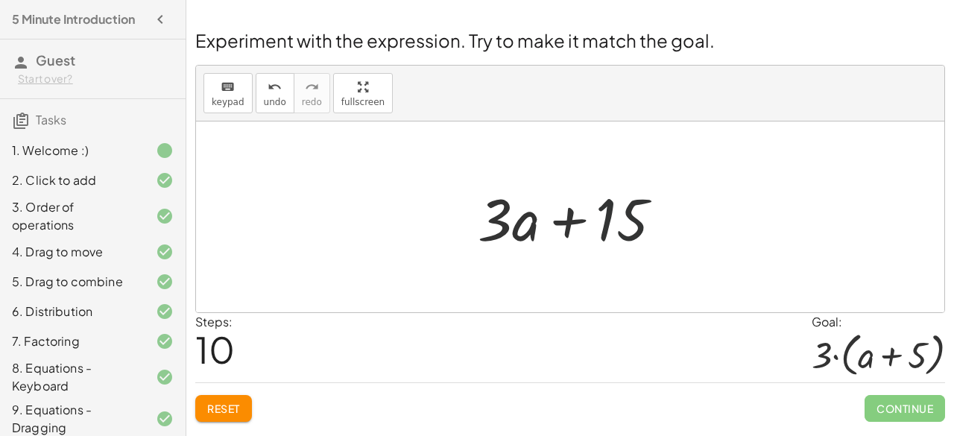
click at [620, 215] on div at bounding box center [576, 217] width 212 height 77
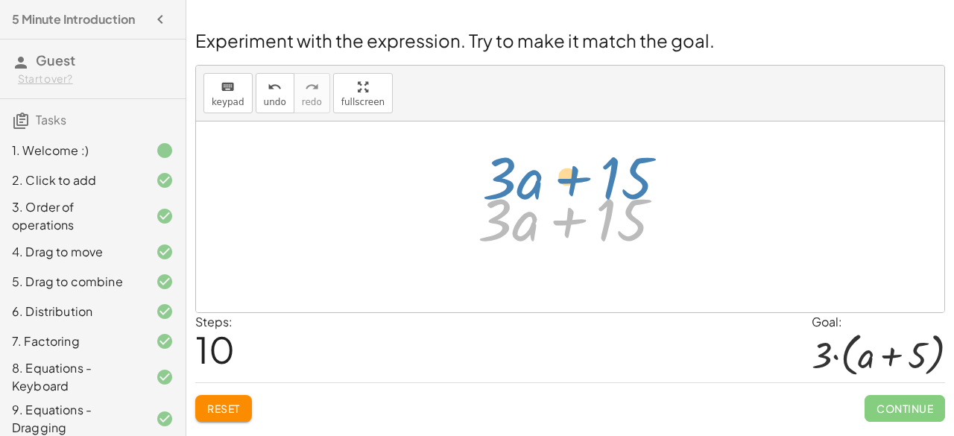
drag, startPoint x: 620, startPoint y: 215, endPoint x: 624, endPoint y: 174, distance: 42.0
click at [624, 175] on div "+ · 2 · ( + a + 4 ) − a + · a · ( + 3 − 1 ) + 7 + · 2 · a + · 2 · 4 − a + · a ·…" at bounding box center [570, 217] width 230 height 84
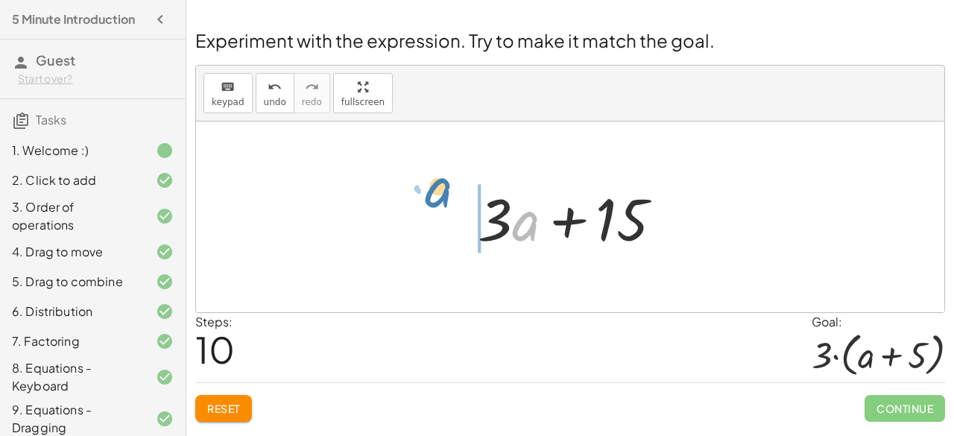
drag, startPoint x: 532, startPoint y: 220, endPoint x: 444, endPoint y: 191, distance: 92.6
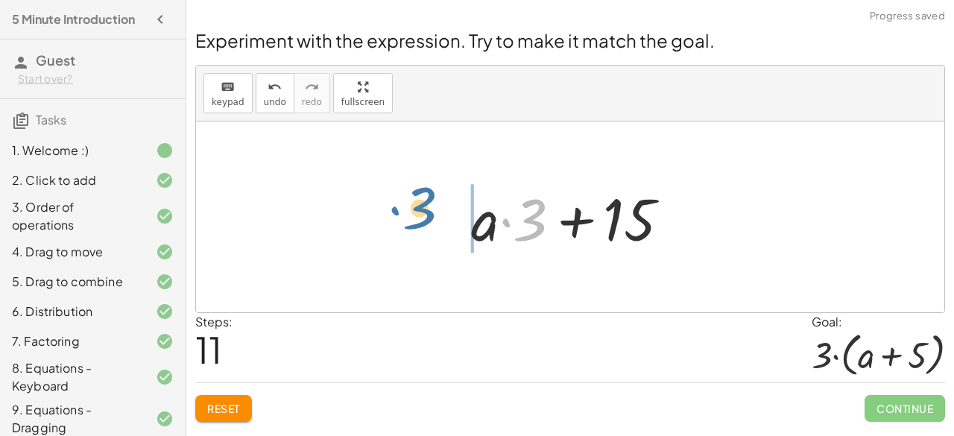
drag, startPoint x: 534, startPoint y: 211, endPoint x: 420, endPoint y: 210, distance: 114.0
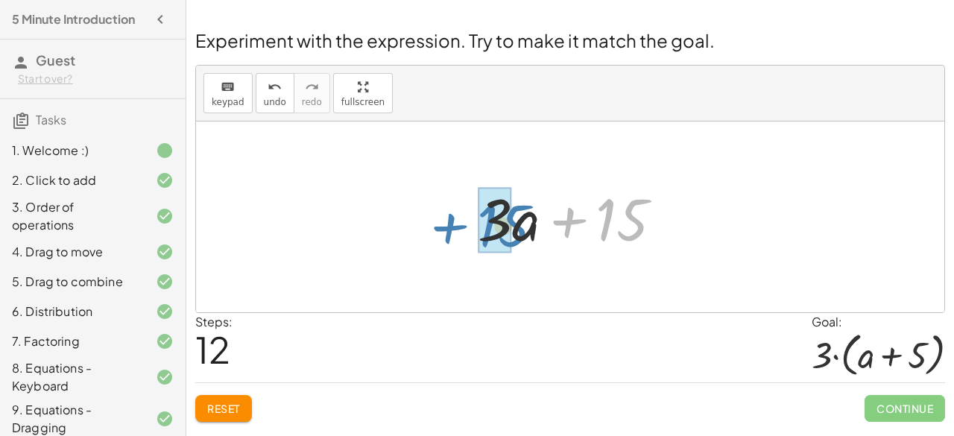
drag, startPoint x: 620, startPoint y: 215, endPoint x: 501, endPoint y: 220, distance: 118.6
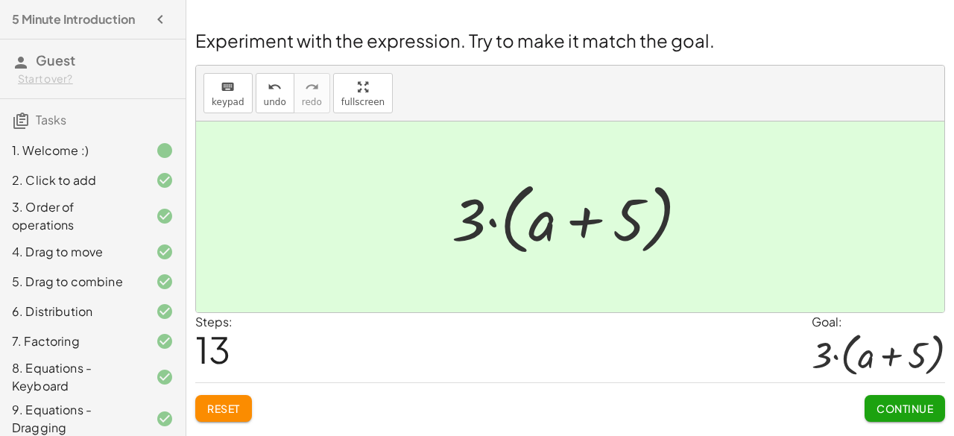
click at [889, 408] on span "Continue" at bounding box center [904, 408] width 57 height 13
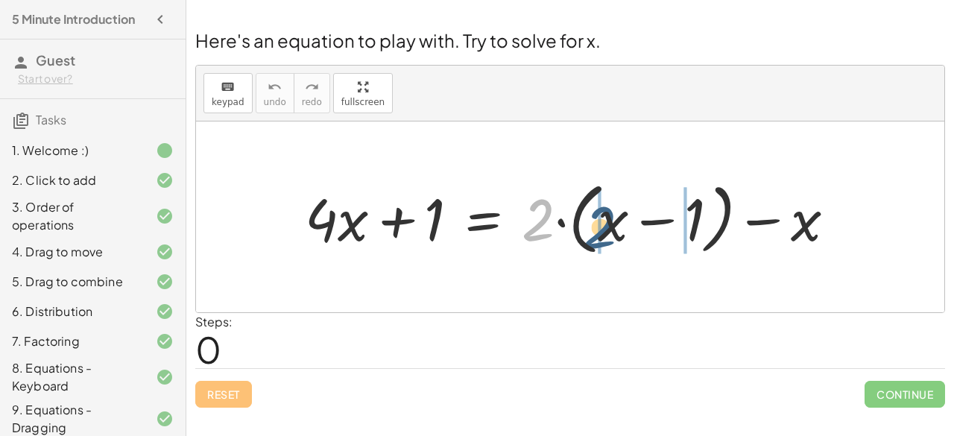
drag, startPoint x: 547, startPoint y: 204, endPoint x: 610, endPoint y: 210, distance: 63.6
click at [610, 210] on div at bounding box center [575, 217] width 557 height 86
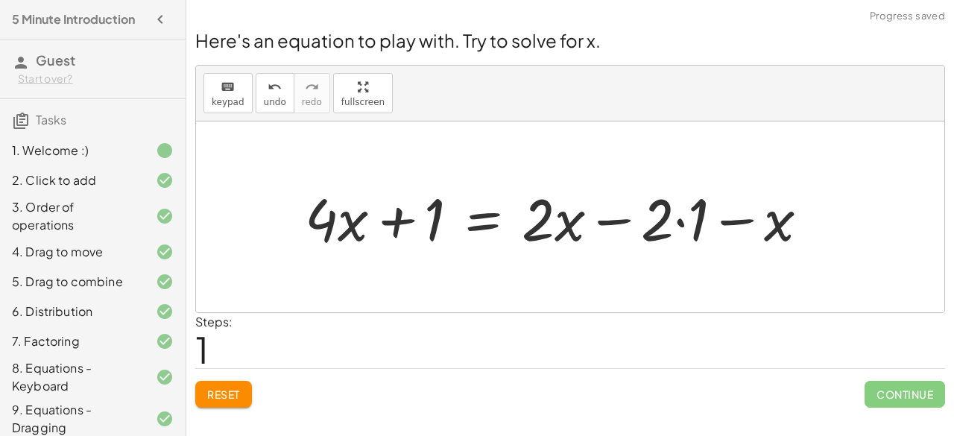
click at [679, 211] on div at bounding box center [562, 217] width 530 height 77
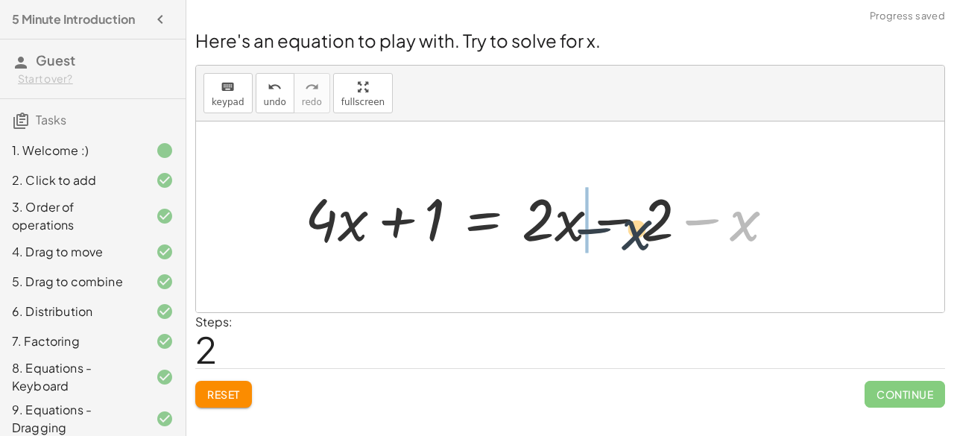
drag, startPoint x: 742, startPoint y: 222, endPoint x: 623, endPoint y: 228, distance: 119.4
click at [623, 228] on div at bounding box center [545, 217] width 496 height 77
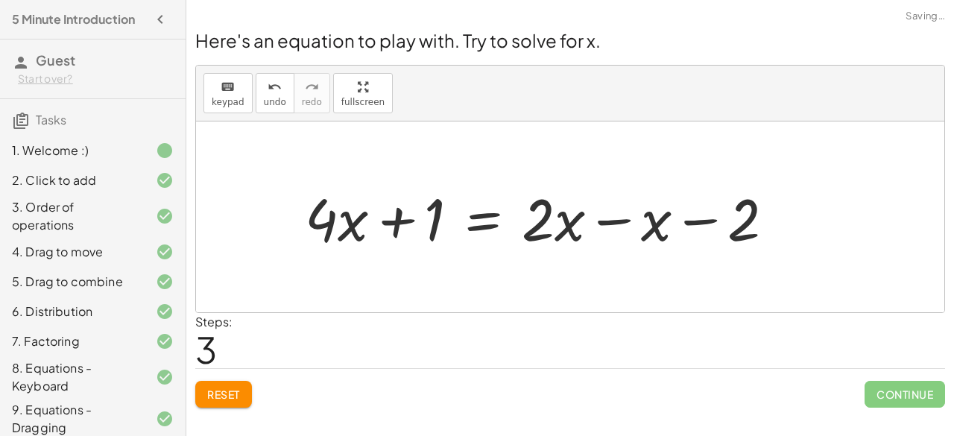
click at [611, 221] on div at bounding box center [545, 217] width 496 height 77
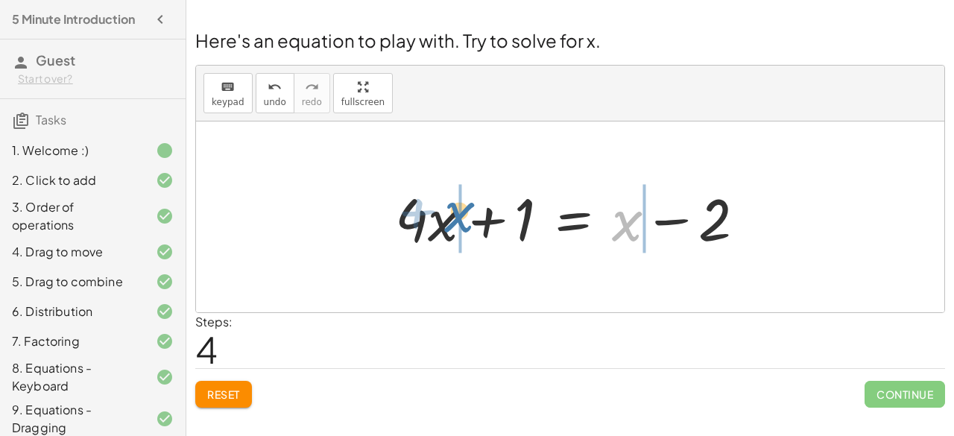
drag, startPoint x: 631, startPoint y: 223, endPoint x: 463, endPoint y: 214, distance: 167.9
click at [463, 214] on div at bounding box center [575, 217] width 377 height 77
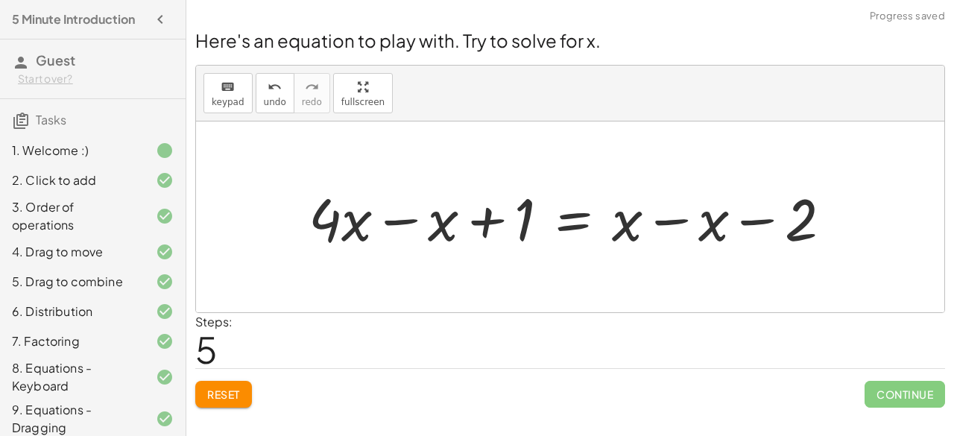
click at [405, 217] on div at bounding box center [576, 217] width 550 height 77
click at [668, 219] on div at bounding box center [618, 217] width 464 height 77
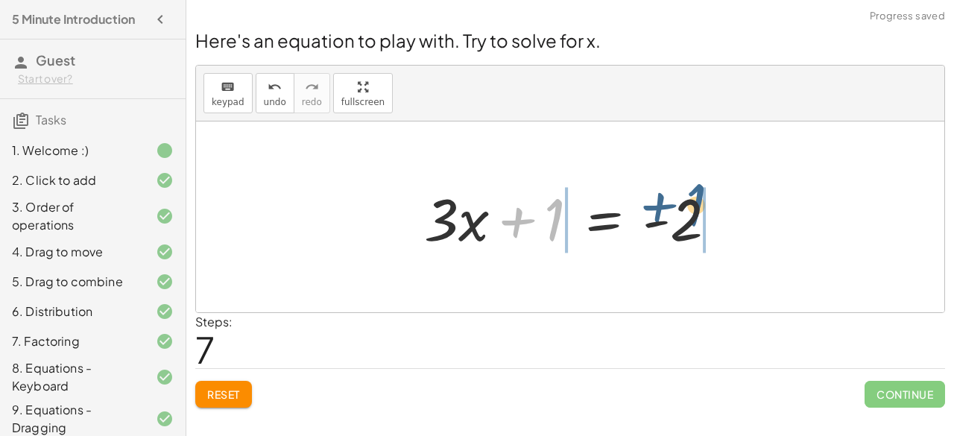
drag, startPoint x: 554, startPoint y: 218, endPoint x: 711, endPoint y: 207, distance: 157.6
click at [711, 207] on div at bounding box center [576, 217] width 320 height 77
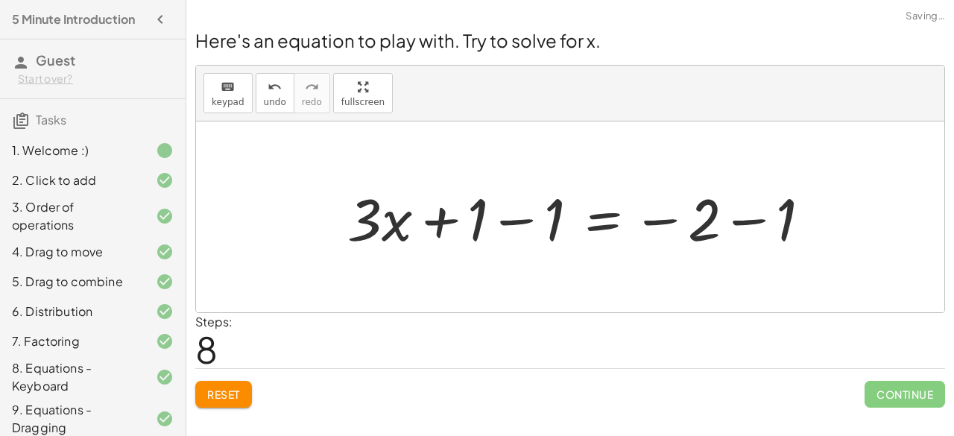
click at [740, 224] on div at bounding box center [585, 217] width 490 height 77
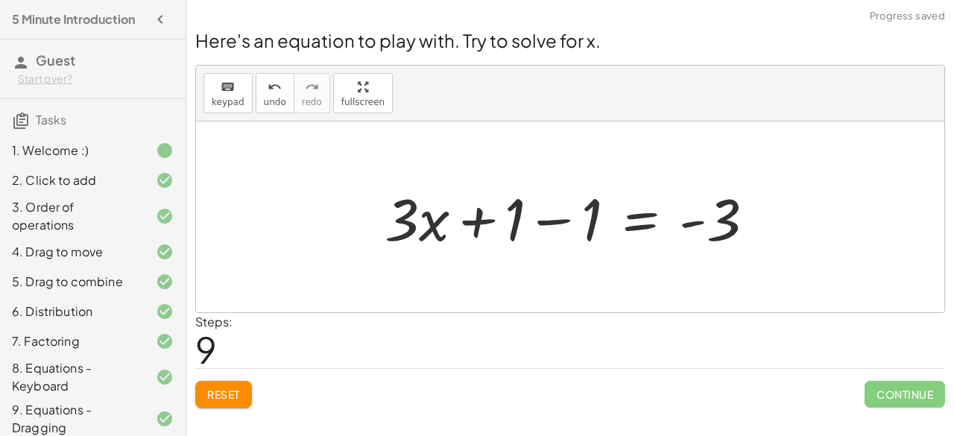
click at [534, 223] on div at bounding box center [575, 217] width 397 height 77
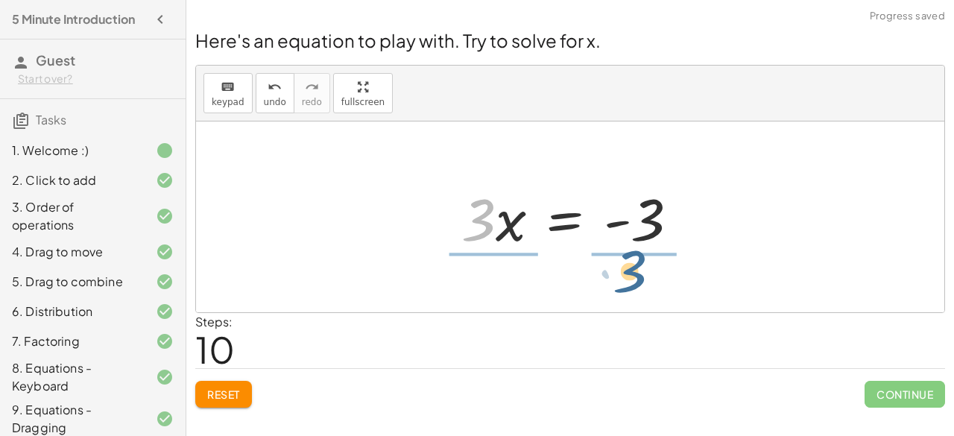
drag, startPoint x: 484, startPoint y: 228, endPoint x: 636, endPoint y: 278, distance: 160.0
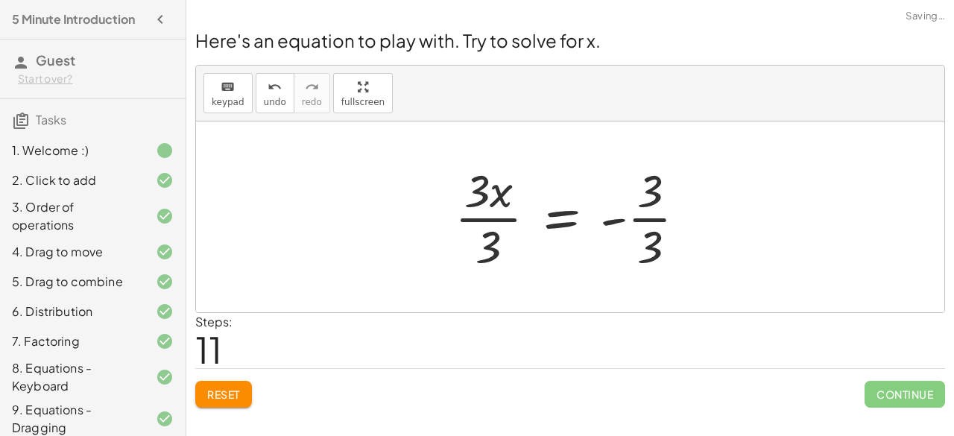
click at [647, 217] on div at bounding box center [576, 216] width 259 height 115
click at [502, 220] on div at bounding box center [566, 216] width 234 height 115
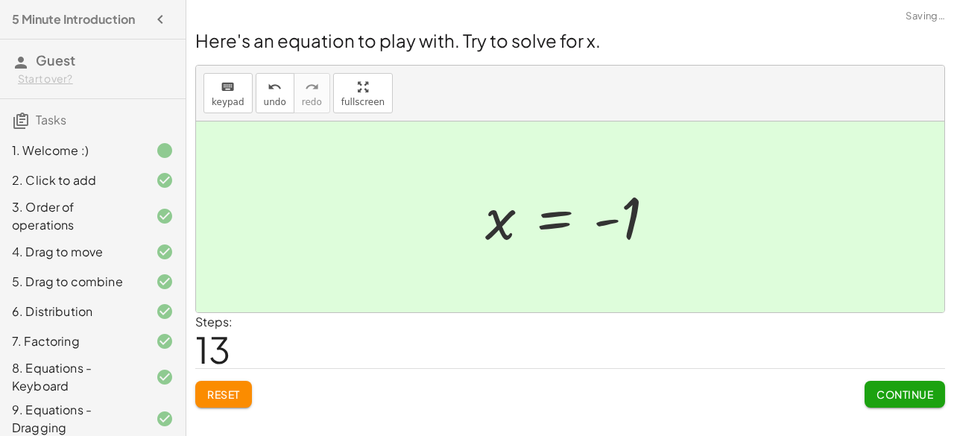
click at [879, 394] on span "Continue" at bounding box center [904, 393] width 57 height 13
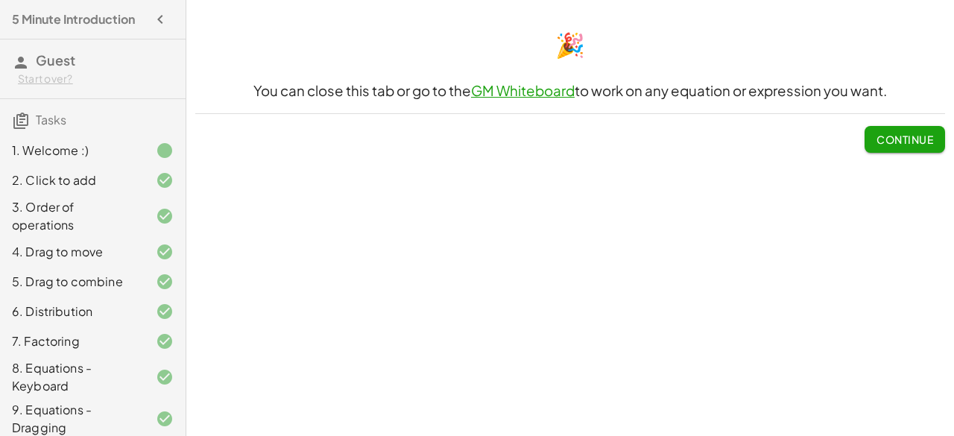
click at [517, 95] on link "GM Whiteboard" at bounding box center [523, 90] width 104 height 17
click at [869, 135] on button "Continue" at bounding box center [904, 139] width 80 height 27
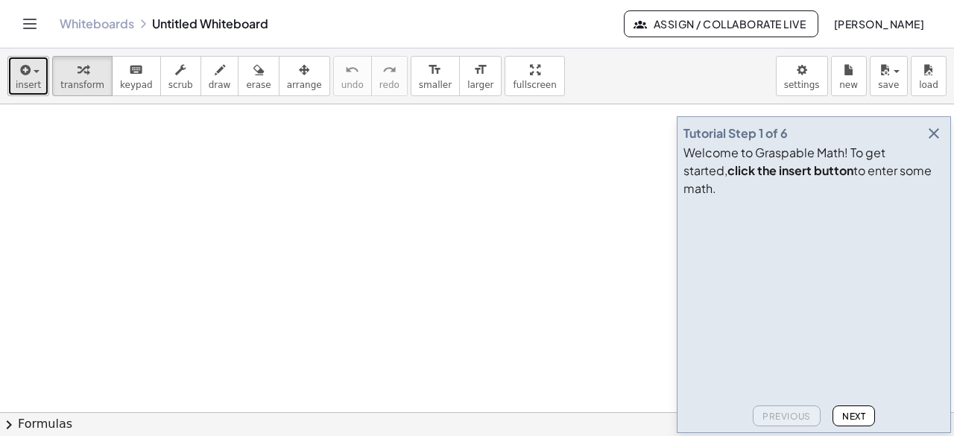
click at [34, 80] on span "insert" at bounding box center [28, 85] width 25 height 10
